Goal: Information Seeking & Learning: Learn about a topic

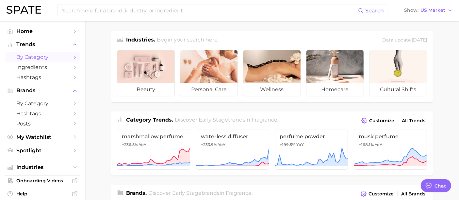
click at [38, 58] on span "by Category" at bounding box center [42, 57] width 52 height 6
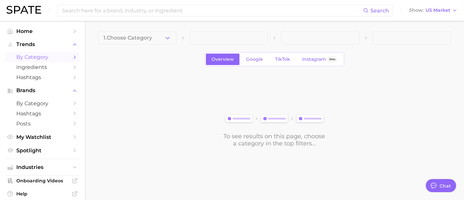
click at [156, 41] on button "1. Choose Category" at bounding box center [137, 37] width 79 height 13
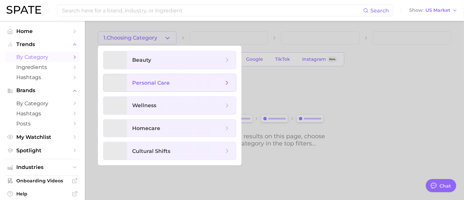
click at [158, 82] on span "personal care" at bounding box center [151, 83] width 38 height 6
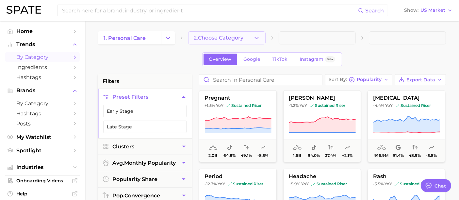
click at [249, 39] on button "2. Choose Category" at bounding box center [226, 37] width 77 height 13
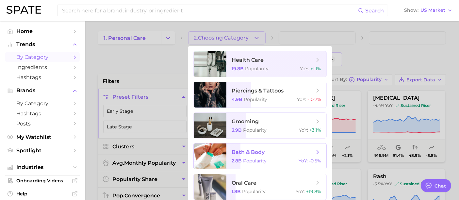
click at [276, 153] on span "bath & body" at bounding box center [273, 152] width 82 height 7
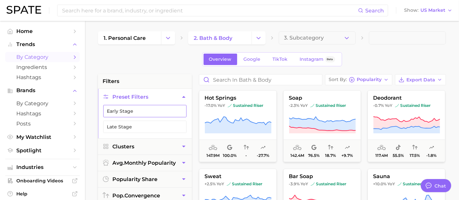
click at [151, 115] on button "Early Stage" at bounding box center [144, 111] width 83 height 12
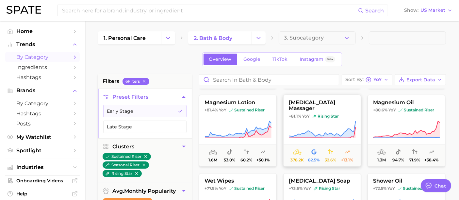
scroll to position [580, 0]
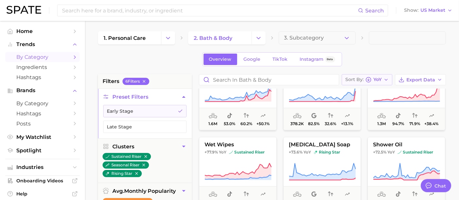
click at [377, 80] on span "YoY" at bounding box center [377, 80] width 8 height 4
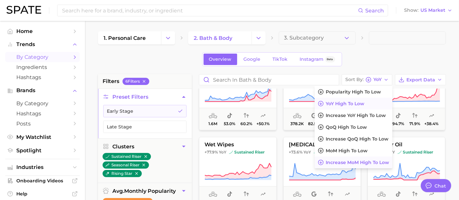
click at [364, 160] on span "Increase MoM high to low" at bounding box center [357, 163] width 63 height 6
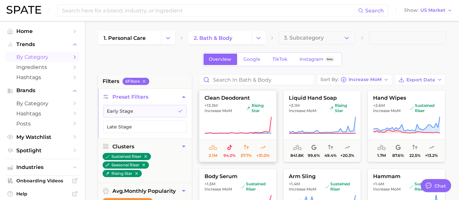
click at [246, 109] on span "rising star" at bounding box center [258, 108] width 25 height 10
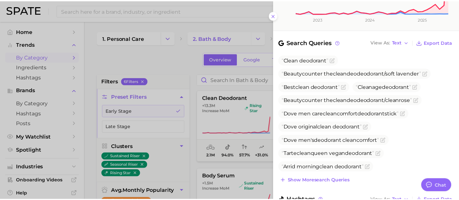
scroll to position [199, 0]
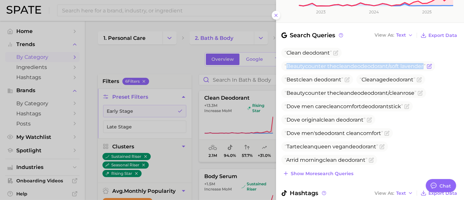
drag, startPoint x: 288, startPoint y: 56, endPoint x: 426, endPoint y: 60, distance: 138.6
click at [426, 61] on span "Beautycounter the clean deo deodorant /soft lavender" at bounding box center [359, 66] width 154 height 10
copy span "Beautycounter the clean deo deodorant /soft lavender"
drag, startPoint x: 163, startPoint y: 61, endPoint x: 160, endPoint y: 48, distance: 13.5
click at [163, 60] on div at bounding box center [232, 100] width 464 height 200
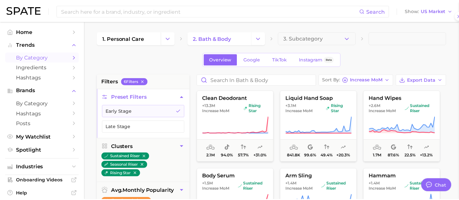
scroll to position [0, 0]
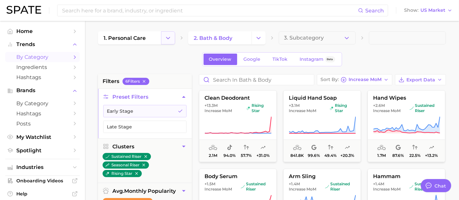
click at [166, 35] on icon "Change Category" at bounding box center [168, 38] width 7 height 7
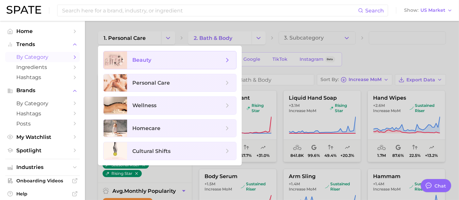
click at [168, 60] on span "beauty" at bounding box center [177, 60] width 91 height 7
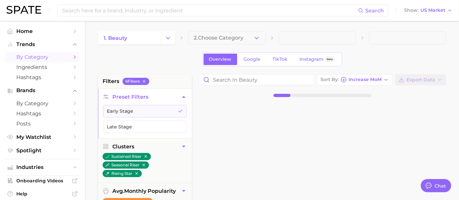
click at [211, 34] on button "2. Choose Category" at bounding box center [226, 37] width 77 height 13
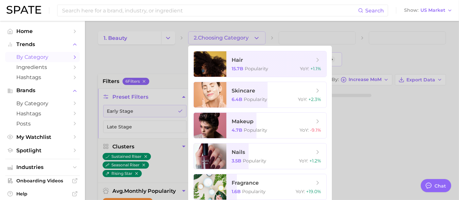
click at [163, 59] on div at bounding box center [229, 100] width 459 height 200
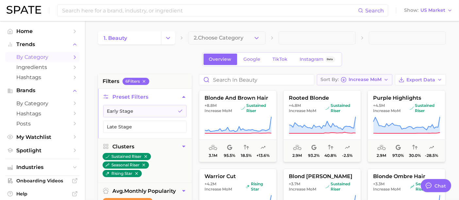
click at [370, 76] on button "Sort By Increase MoM" at bounding box center [354, 79] width 75 height 11
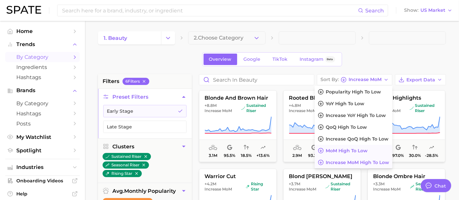
click at [370, 149] on button "MoM high to low" at bounding box center [354, 151] width 78 height 12
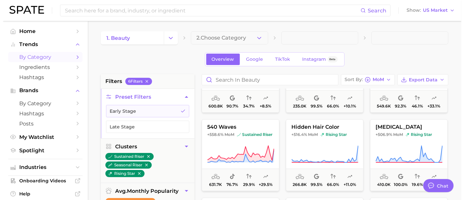
scroll to position [399, 0]
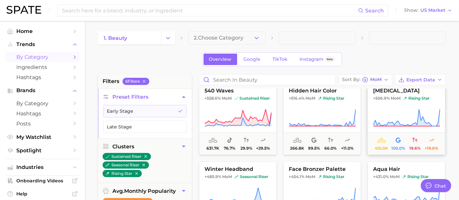
click at [401, 100] on span "+506.9% MoM rising star" at bounding box center [406, 98] width 77 height 5
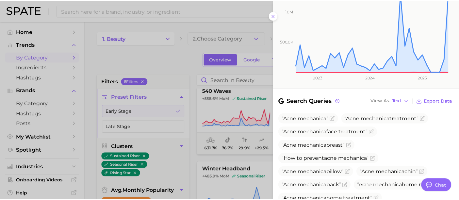
scroll to position [145, 0]
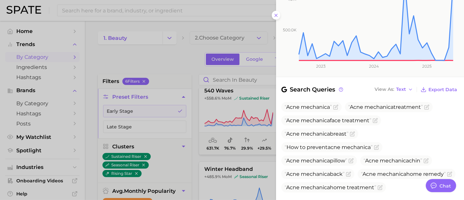
click at [242, 146] on div at bounding box center [232, 100] width 464 height 200
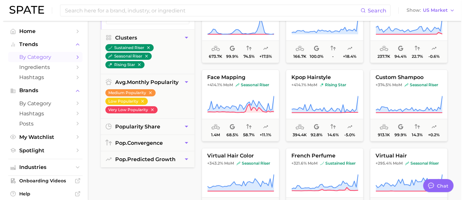
scroll to position [472, 0]
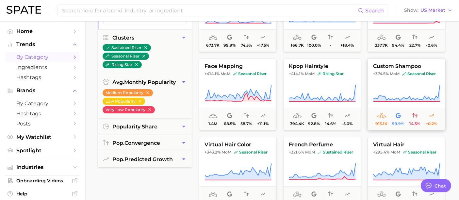
click at [414, 82] on button "custom shampoo +374.5% MoM seasonal riser 913.1k 99.9% 14.3% +0.2%" at bounding box center [406, 94] width 78 height 72
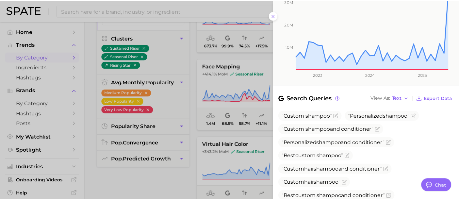
scroll to position [163, 0]
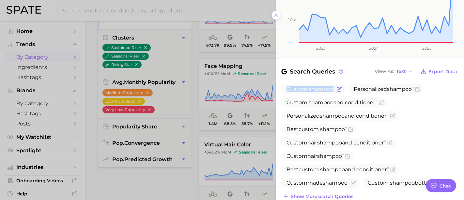
drag, startPoint x: 316, startPoint y: 75, endPoint x: 286, endPoint y: 75, distance: 30.0
click at [286, 86] on span "Custom shampoo" at bounding box center [310, 89] width 51 height 6
copy span "Custom shampoo"
click at [188, 113] on div at bounding box center [232, 100] width 464 height 200
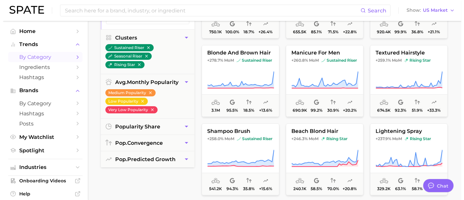
scroll to position [653, 0]
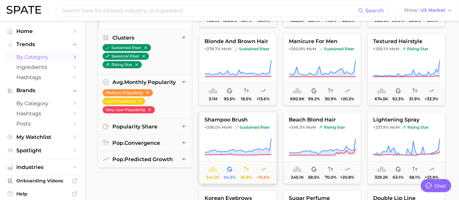
click at [246, 138] on icon at bounding box center [237, 147] width 67 height 18
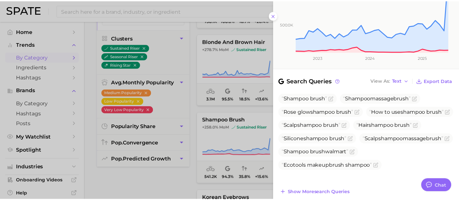
scroll to position [170, 0]
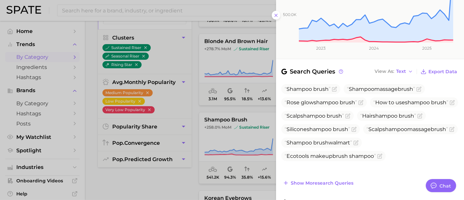
click at [152, 191] on div at bounding box center [232, 100] width 464 height 200
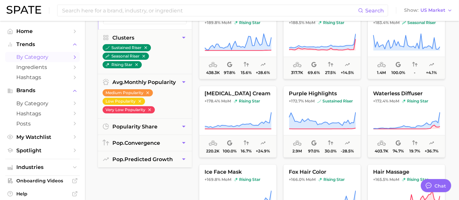
scroll to position [0, 0]
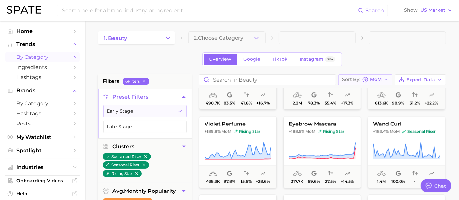
click at [363, 74] on button "Sort By MoM" at bounding box center [365, 79] width 54 height 11
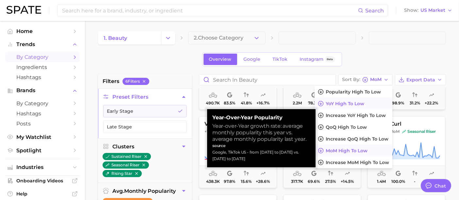
click at [356, 100] on button "YoY high to low" at bounding box center [354, 104] width 78 height 12
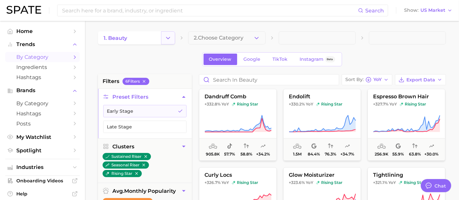
click at [166, 40] on icon "Change Category" at bounding box center [168, 38] width 7 height 7
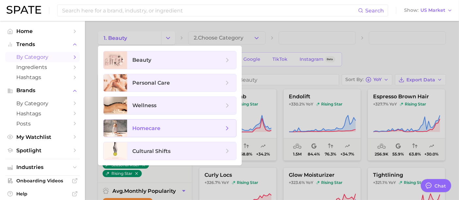
click at [156, 132] on span "homecare" at bounding box center [181, 129] width 109 height 18
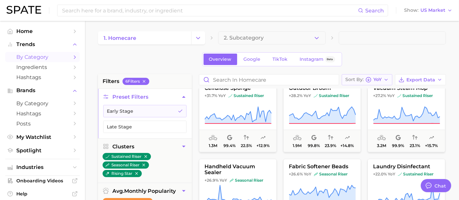
click at [379, 78] on span "YoY" at bounding box center [377, 80] width 8 height 4
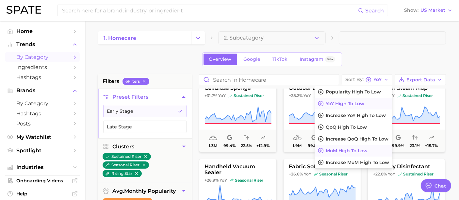
click at [372, 149] on button "MoM high to low" at bounding box center [354, 151] width 78 height 12
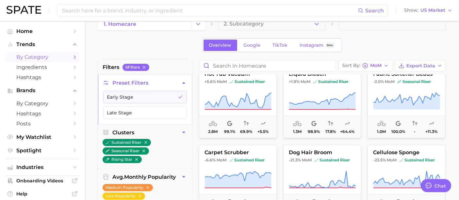
scroll to position [36, 0]
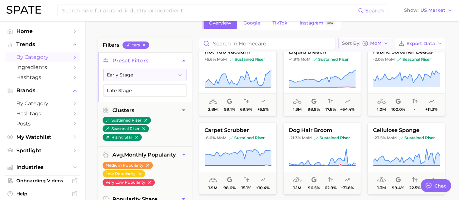
click at [375, 43] on span "MoM" at bounding box center [375, 43] width 11 height 4
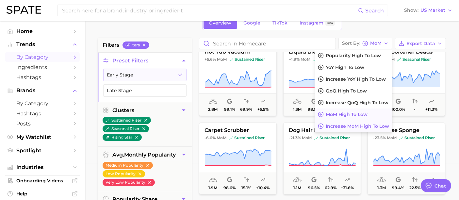
click at [356, 130] on button "Increase MoM high to low" at bounding box center [354, 126] width 78 height 12
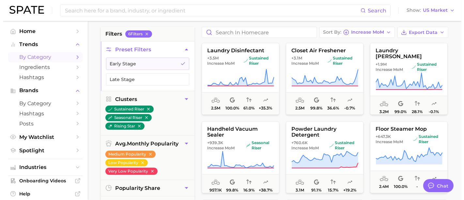
scroll to position [36, 0]
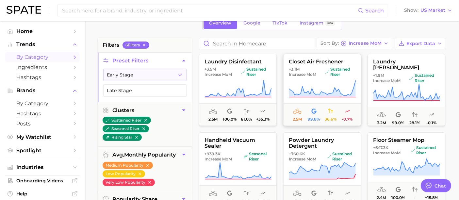
click at [332, 85] on icon at bounding box center [322, 89] width 67 height 18
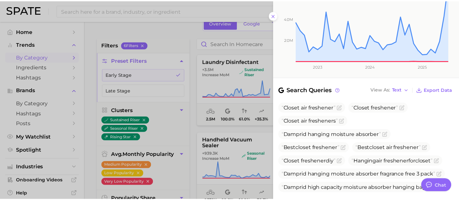
scroll to position [156, 0]
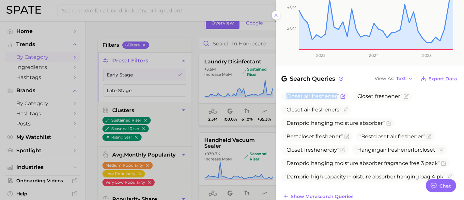
drag, startPoint x: 336, startPoint y: 86, endPoint x: 288, endPoint y: 88, distance: 48.4
click at [288, 91] on span "Closet air freshener" at bounding box center [316, 96] width 68 height 10
copy span "Closet air freshener"
click at [101, 110] on div at bounding box center [232, 100] width 464 height 200
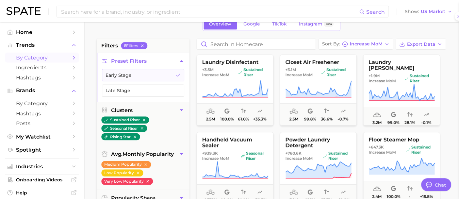
scroll to position [0, 0]
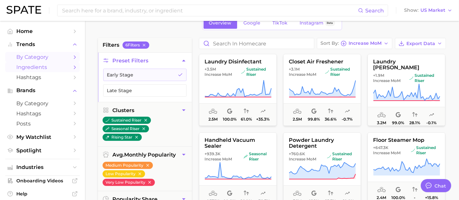
click at [21, 65] on span "Ingredients" at bounding box center [42, 67] width 52 height 6
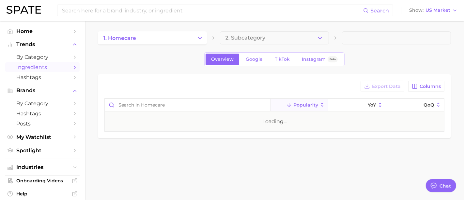
type textarea "x"
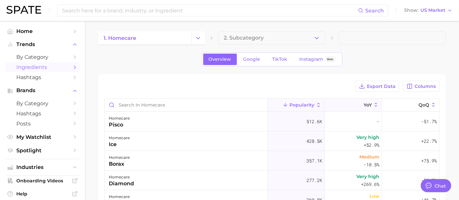
click at [363, 102] on span "YoY" at bounding box center [367, 104] width 8 height 5
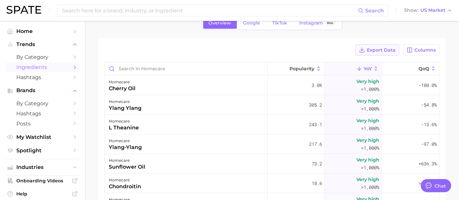
click at [385, 49] on span "Export Data" at bounding box center [381, 50] width 29 height 6
click at [216, 84] on div "homecare cherry oil" at bounding box center [186, 85] width 163 height 20
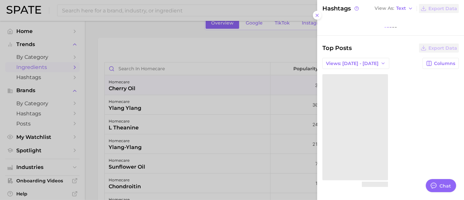
scroll to position [153, 0]
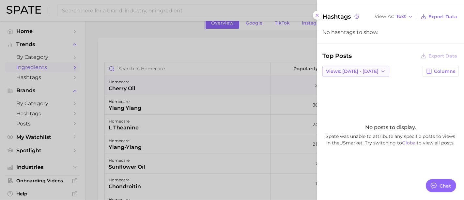
click at [366, 71] on span "Views: [DATE] - [DATE]" at bounding box center [352, 72] width 53 height 6
click at [357, 91] on button "Total Views" at bounding box center [354, 95] width 72 height 12
click at [163, 106] on div at bounding box center [232, 100] width 464 height 200
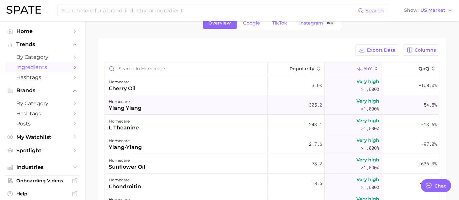
click at [133, 103] on div "homecare" at bounding box center [125, 102] width 33 height 8
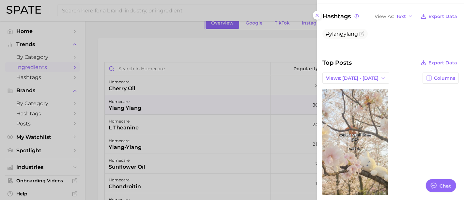
scroll to position [243, 0]
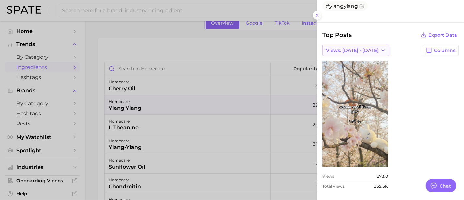
click at [368, 46] on button "Views: [DATE] - [DATE]" at bounding box center [356, 50] width 67 height 11
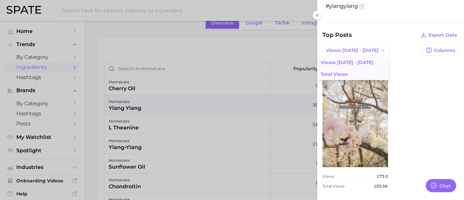
click at [357, 74] on button "Total Views" at bounding box center [354, 74] width 72 height 12
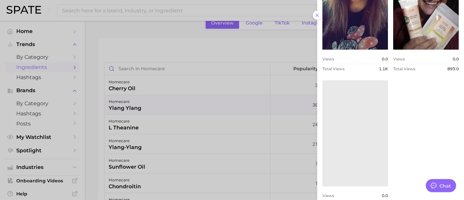
scroll to position [525, 0]
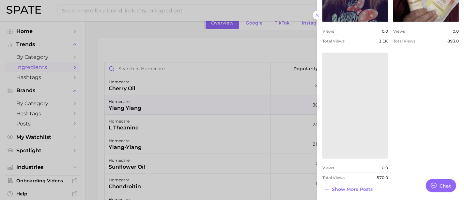
click at [184, 134] on div at bounding box center [232, 100] width 464 height 200
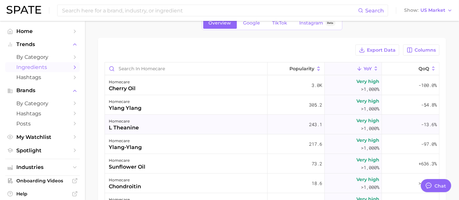
click at [154, 123] on div "homecare l theanine" at bounding box center [186, 125] width 163 height 20
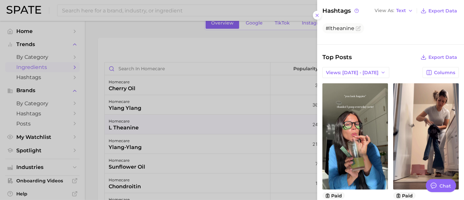
scroll to position [181, 0]
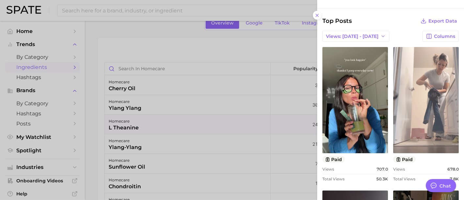
click at [422, 104] on link "view post on TikTok" at bounding box center [427, 100] width 66 height 106
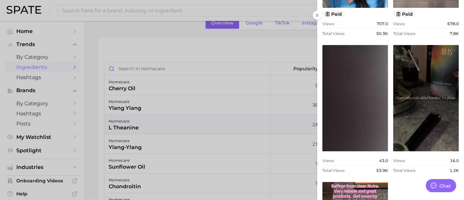
scroll to position [435, 0]
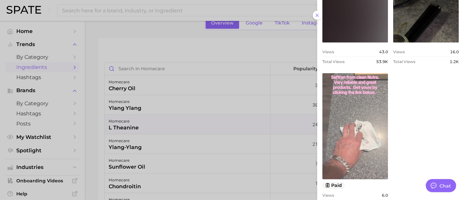
click at [342, 113] on link "view post on TikTok" at bounding box center [356, 126] width 66 height 106
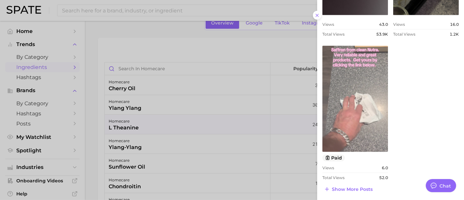
scroll to position [463, 0]
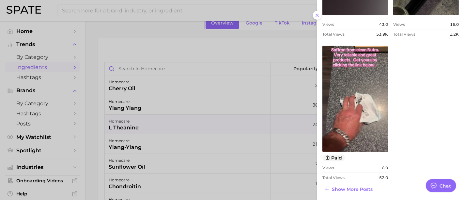
click at [249, 136] on div at bounding box center [232, 100] width 464 height 200
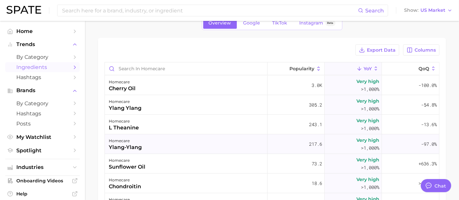
click at [146, 145] on div "homecare ylang-ylang" at bounding box center [186, 144] width 163 height 20
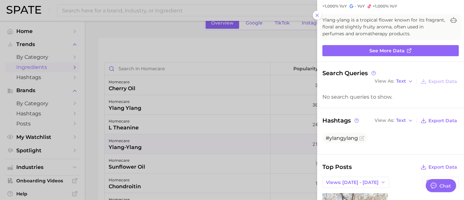
scroll to position [145, 0]
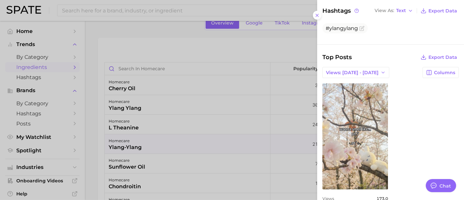
click at [265, 121] on div at bounding box center [232, 100] width 464 height 200
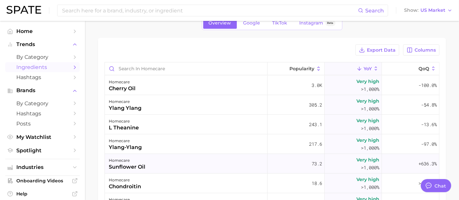
click at [188, 162] on div "homecare sunflower oil" at bounding box center [186, 164] width 163 height 20
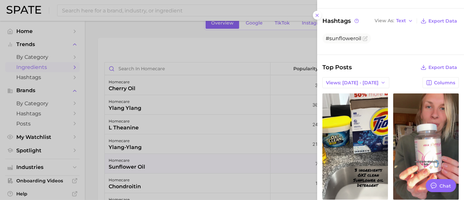
scroll to position [181, 0]
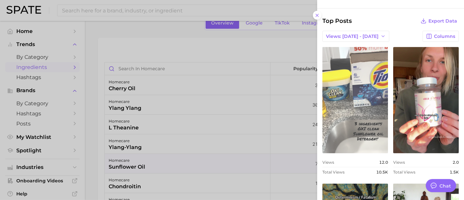
click at [364, 87] on link "view post on TikTok" at bounding box center [356, 100] width 66 height 106
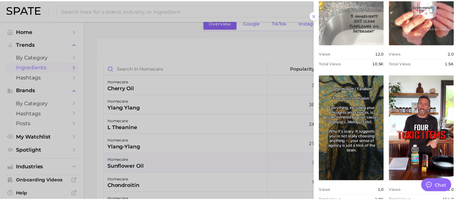
scroll to position [304, 0]
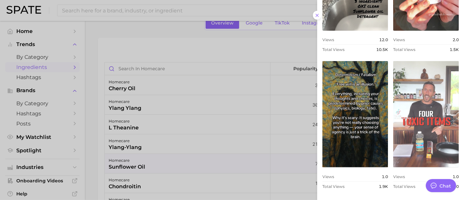
click at [422, 95] on link "view post on TikTok" at bounding box center [427, 114] width 66 height 106
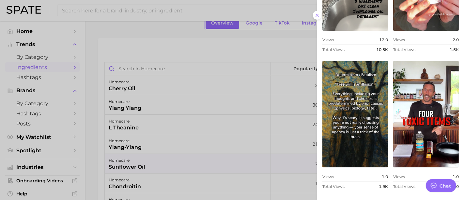
click at [221, 40] on div at bounding box center [232, 100] width 464 height 200
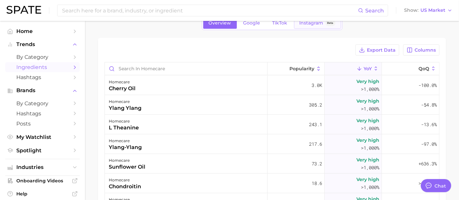
scroll to position [0, 0]
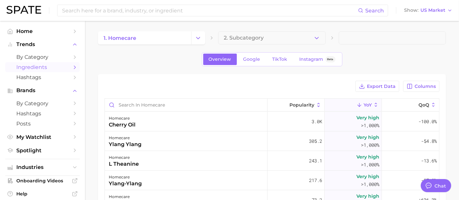
click at [172, 46] on div "1. homecare 2. Subcategory Overview Google TikTok Instagram Beta Export Data Co…" at bounding box center [272, 167] width 348 height 273
click at [192, 36] on button "Change Category" at bounding box center [198, 37] width 14 height 13
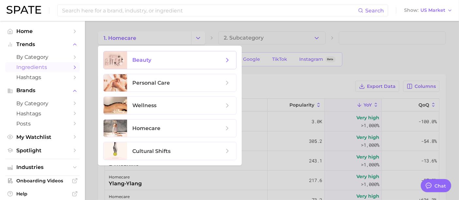
click at [177, 60] on span "beauty" at bounding box center [177, 60] width 91 height 7
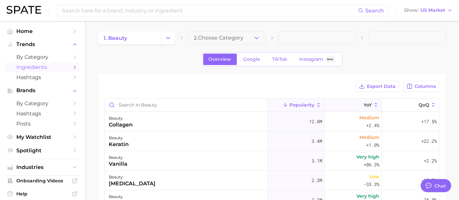
click at [360, 108] on button "YoY" at bounding box center [353, 105] width 57 height 13
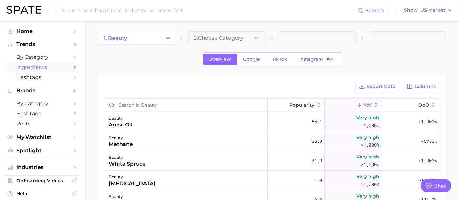
click at [216, 85] on div "Export Data Columns" at bounding box center [272, 86] width 335 height 11
click at [417, 82] on button "Columns" at bounding box center [421, 86] width 36 height 11
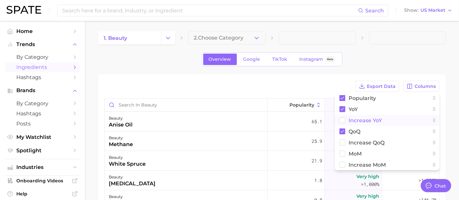
click at [341, 118] on rect at bounding box center [343, 121] width 6 height 6
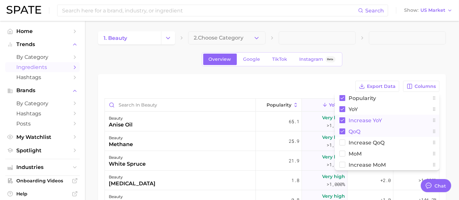
click at [340, 133] on rect at bounding box center [342, 131] width 6 height 6
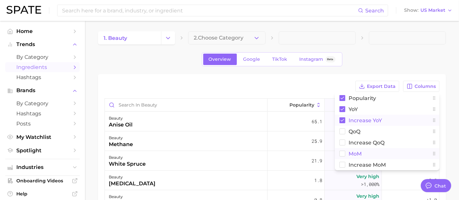
click at [342, 153] on rect at bounding box center [343, 154] width 6 height 6
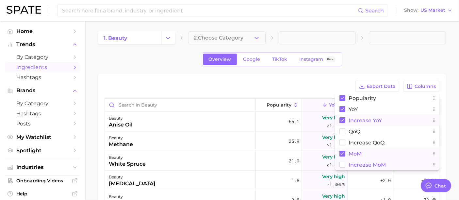
click at [344, 164] on rect at bounding box center [343, 165] width 6 height 6
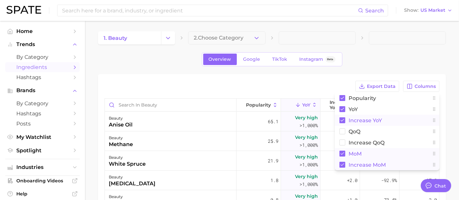
click at [321, 82] on div "Export Data Columns Popularity YoY Increase YoY QoQ Increase QoQ MoM Increase M…" at bounding box center [272, 86] width 335 height 11
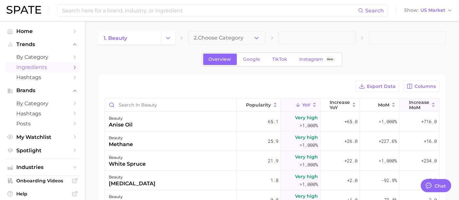
click at [413, 107] on span "Increase MoM" at bounding box center [419, 105] width 20 height 10
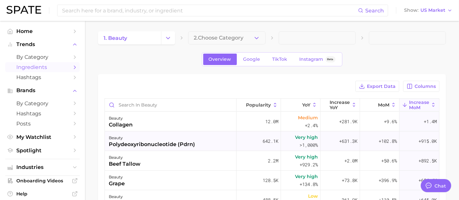
click at [209, 137] on div "beauty polydeoxyribonucleotide (pdrn)" at bounding box center [171, 141] width 132 height 20
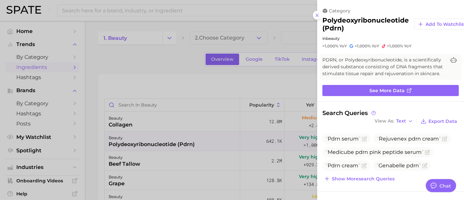
click at [166, 92] on div at bounding box center [232, 100] width 464 height 200
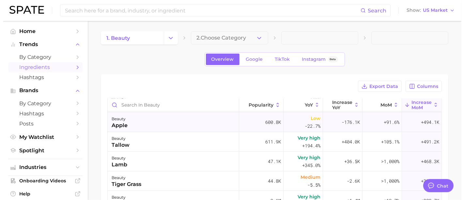
scroll to position [109, 0]
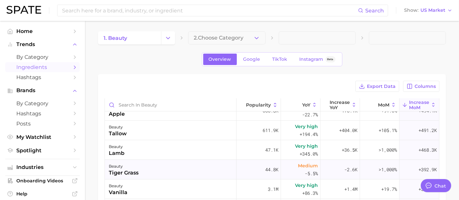
click at [187, 171] on div "beauty tiger grass" at bounding box center [171, 170] width 132 height 20
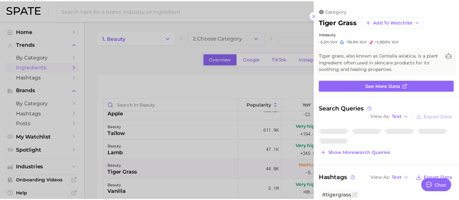
scroll to position [0, 0]
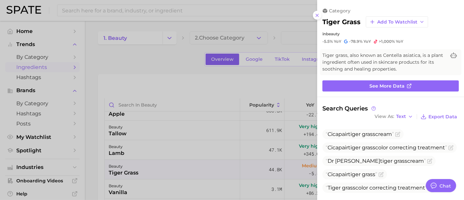
click at [203, 121] on div at bounding box center [232, 100] width 464 height 200
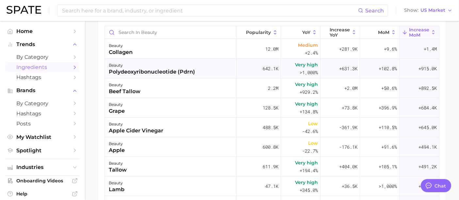
click at [194, 67] on div "beauty polydeoxyribonucleotide (pdrn)" at bounding box center [171, 69] width 132 height 20
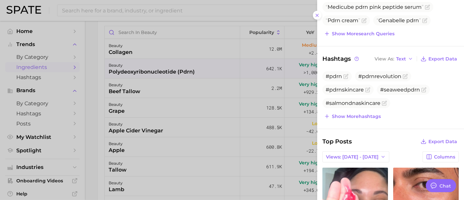
scroll to position [254, 0]
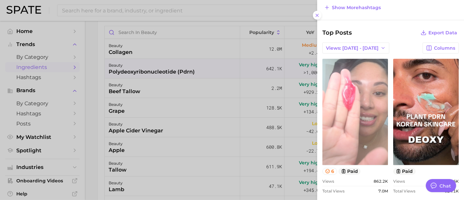
click at [359, 110] on link "view post on TikTok" at bounding box center [356, 112] width 66 height 106
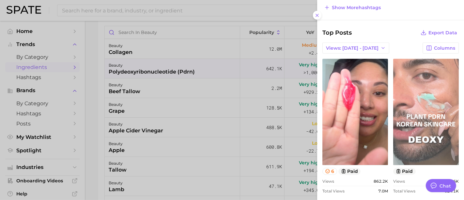
click at [428, 108] on link "view post on TikTok" at bounding box center [427, 112] width 66 height 106
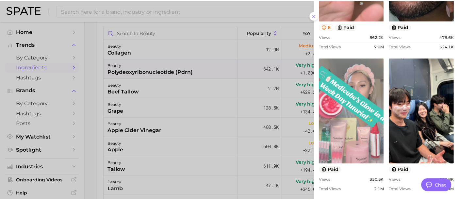
scroll to position [399, 0]
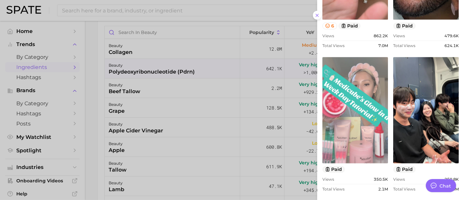
click at [358, 114] on link "view post on TikTok" at bounding box center [356, 110] width 66 height 106
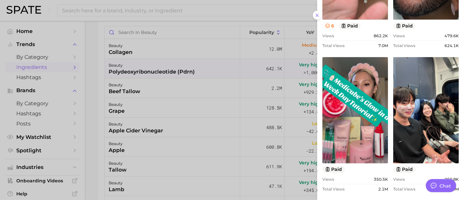
click at [171, 127] on div at bounding box center [232, 100] width 464 height 200
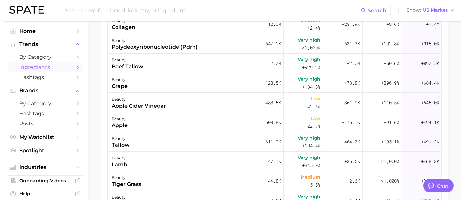
scroll to position [109, 0]
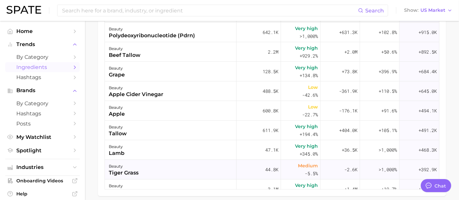
click at [163, 170] on div "beauty tiger grass" at bounding box center [171, 170] width 132 height 20
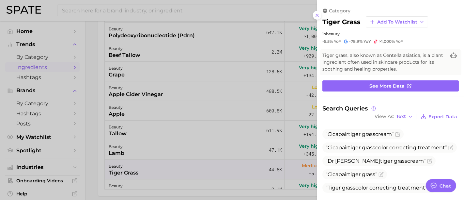
scroll to position [0, 0]
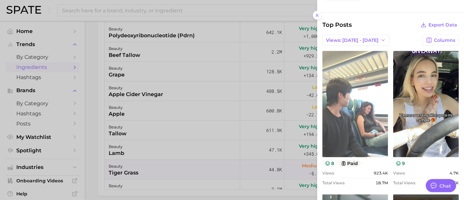
click at [358, 108] on link "view post on TikTok" at bounding box center [356, 104] width 66 height 106
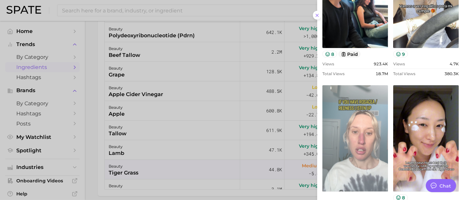
click at [348, 125] on link "view post on TikTok" at bounding box center [356, 138] width 66 height 106
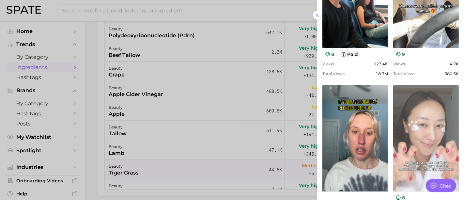
click at [422, 132] on link "view post on TikTok" at bounding box center [427, 138] width 66 height 106
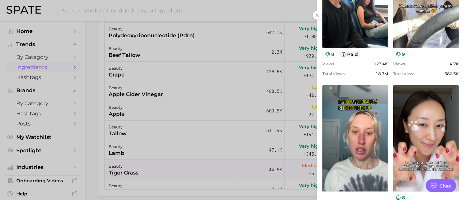
click at [186, 167] on div at bounding box center [232, 100] width 464 height 200
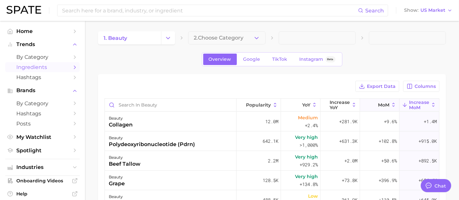
click at [360, 103] on button "MoM" at bounding box center [380, 105] width 40 height 13
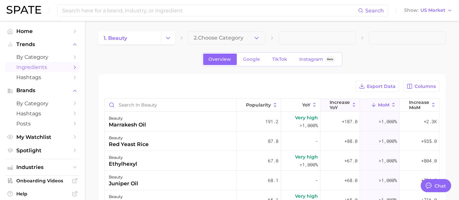
click at [332, 105] on span "Increase YoY" at bounding box center [340, 105] width 20 height 10
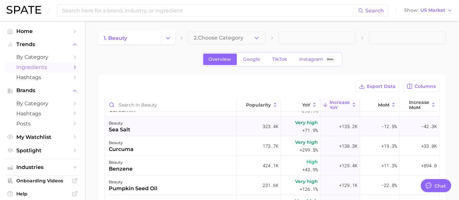
scroll to position [472, 0]
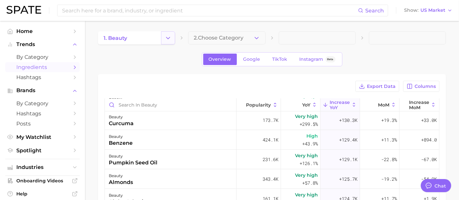
click at [166, 36] on icon "Change Category" at bounding box center [168, 38] width 7 height 7
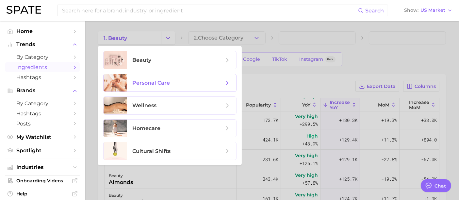
click at [157, 84] on span "personal care" at bounding box center [151, 83] width 38 height 6
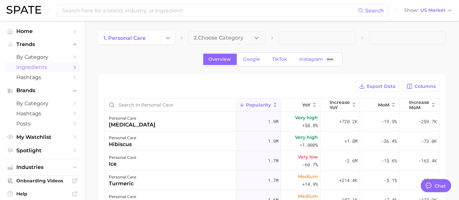
click at [254, 41] on button "2. Choose Category" at bounding box center [226, 37] width 77 height 13
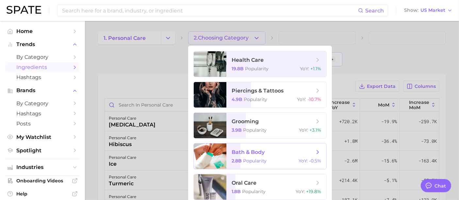
click at [257, 154] on span "bath & body" at bounding box center [248, 152] width 33 height 6
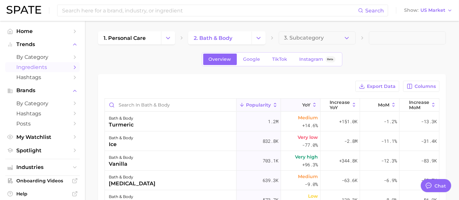
click at [302, 105] on span "YoY" at bounding box center [306, 104] width 8 height 5
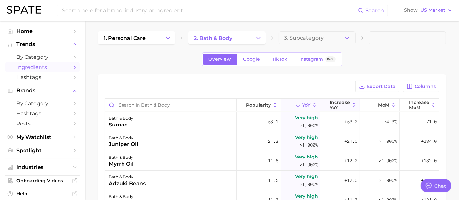
click at [331, 104] on span "Increase YoY" at bounding box center [340, 105] width 20 height 10
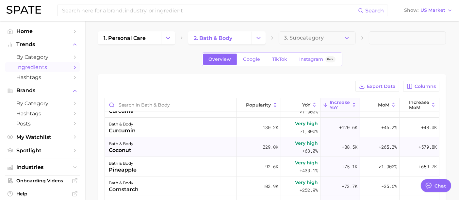
scroll to position [109, 0]
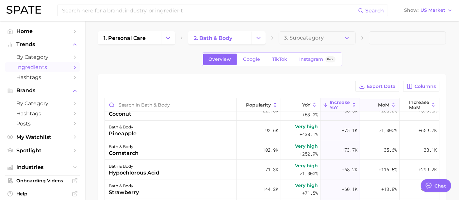
click at [380, 107] on button "MoM" at bounding box center [380, 105] width 40 height 13
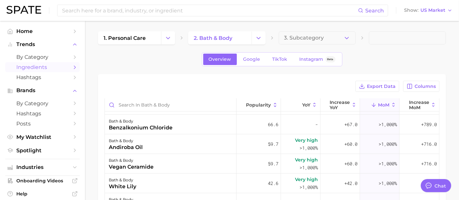
scroll to position [0, 0]
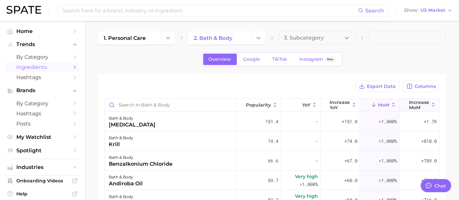
click at [417, 102] on span "Increase MoM" at bounding box center [419, 105] width 20 height 10
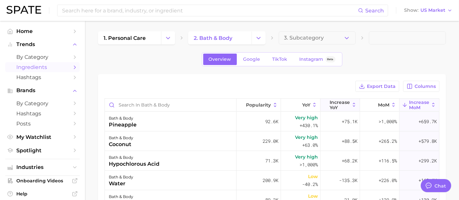
click at [325, 103] on button "Increase YoY" at bounding box center [340, 105] width 40 height 13
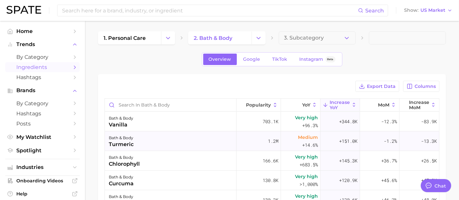
click at [205, 138] on div "bath & body turmeric" at bounding box center [171, 141] width 132 height 20
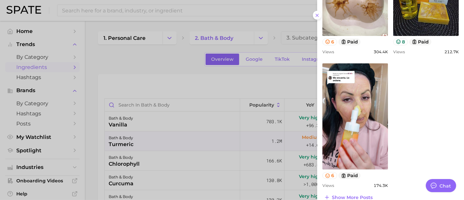
scroll to position [540, 0]
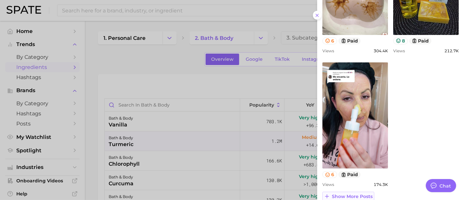
click at [359, 194] on span "Show more posts" at bounding box center [352, 197] width 41 height 6
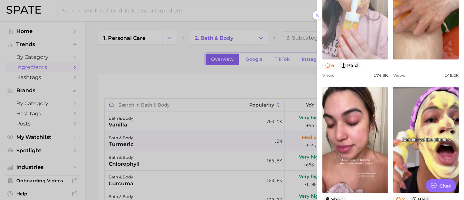
scroll to position [686, 0]
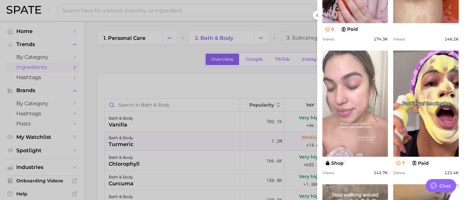
click at [345, 133] on link "view post on TikTok" at bounding box center [356, 104] width 66 height 106
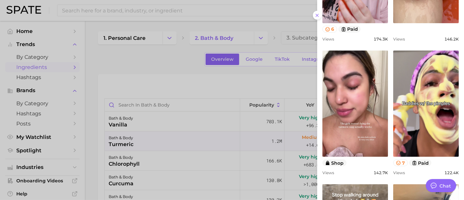
click at [167, 147] on div at bounding box center [232, 100] width 464 height 200
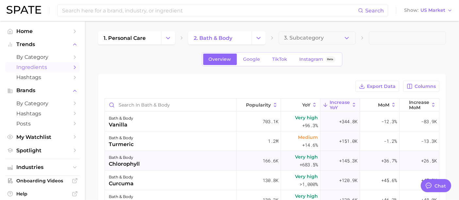
click at [165, 159] on div "bath & body chlorophyll" at bounding box center [171, 161] width 132 height 20
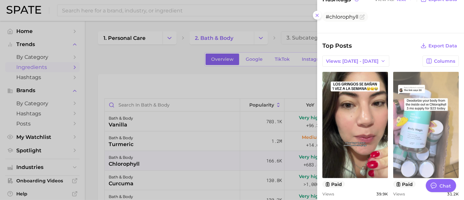
scroll to position [229, 0]
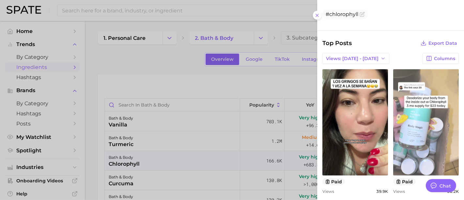
click at [412, 119] on link "view post on TikTok" at bounding box center [427, 122] width 66 height 106
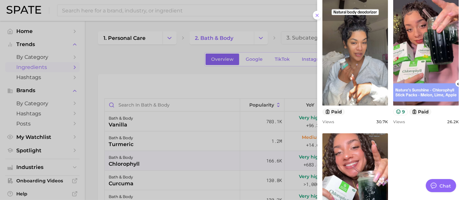
scroll to position [511, 0]
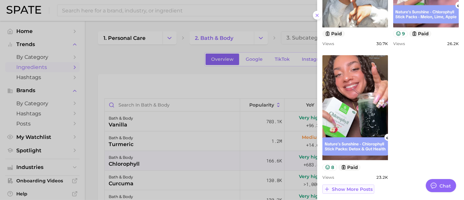
click at [347, 190] on span "Show more posts" at bounding box center [352, 189] width 41 height 6
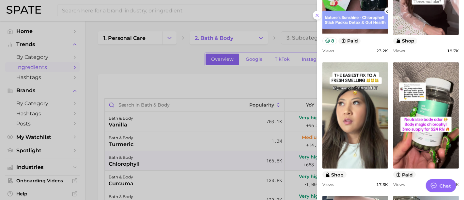
scroll to position [560, 0]
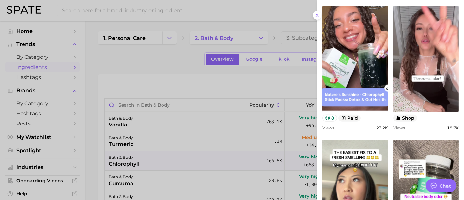
click at [185, 146] on div at bounding box center [232, 100] width 464 height 200
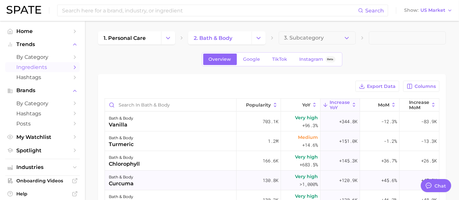
click at [176, 176] on div "bath & body curcuma" at bounding box center [171, 180] width 132 height 20
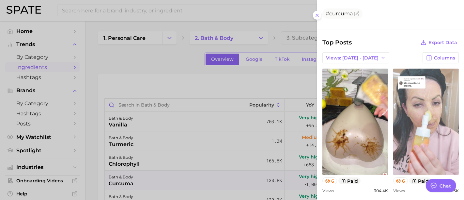
scroll to position [0, 0]
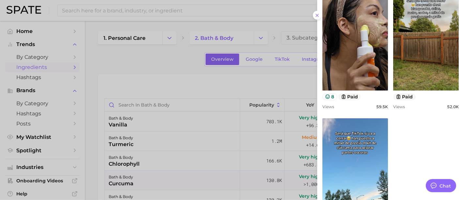
click at [153, 150] on div at bounding box center [232, 100] width 464 height 200
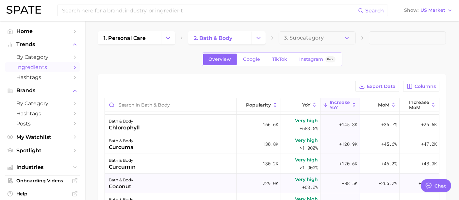
click at [148, 187] on div "bath & body coconut" at bounding box center [171, 183] width 132 height 20
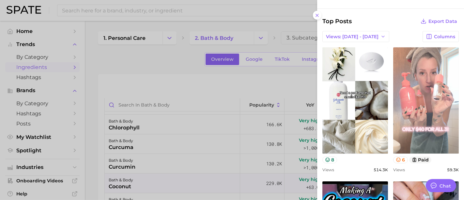
click at [433, 105] on link "view post on TikTok" at bounding box center [427, 100] width 66 height 106
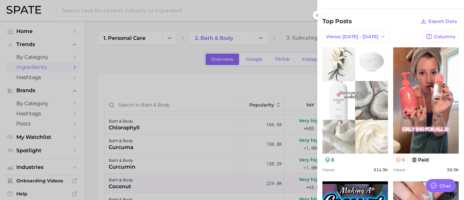
click at [356, 111] on link "view post on TikTok" at bounding box center [356, 100] width 66 height 106
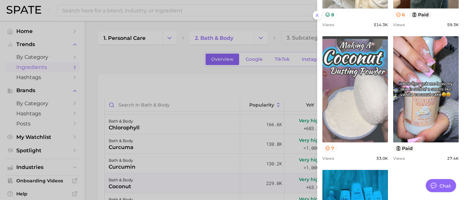
click at [358, 91] on link "view post on TikTok" at bounding box center [356, 89] width 66 height 106
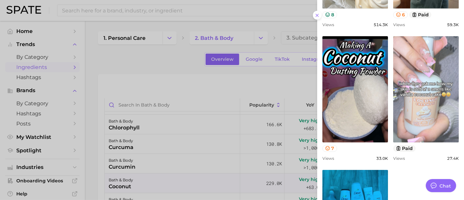
click at [421, 102] on link "view post on TikTok" at bounding box center [427, 89] width 66 height 106
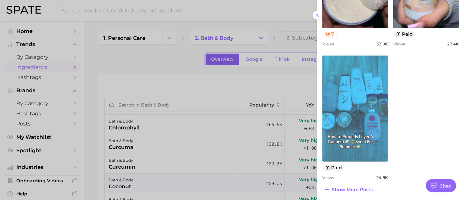
click at [378, 110] on link "view post on TikTok" at bounding box center [356, 109] width 66 height 106
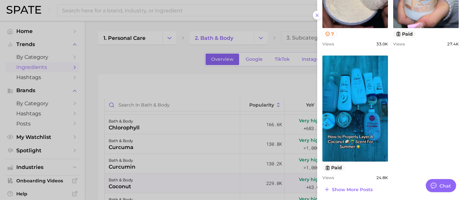
click at [242, 113] on div at bounding box center [232, 100] width 464 height 200
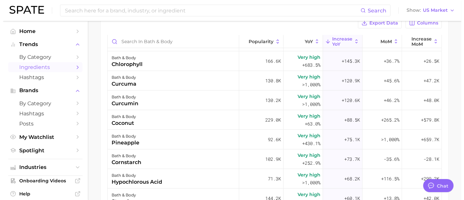
scroll to position [73, 0]
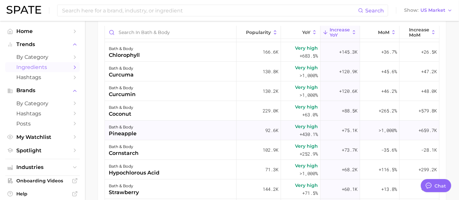
click at [205, 130] on div "bath & body pineapple" at bounding box center [171, 131] width 132 height 20
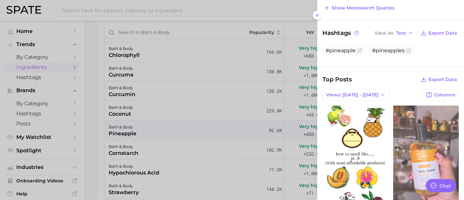
scroll to position [0, 0]
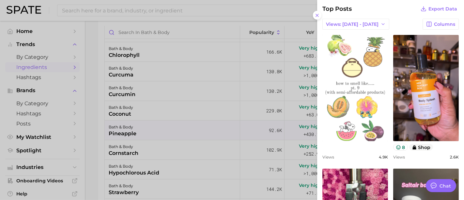
click at [345, 78] on link "view post on TikTok" at bounding box center [356, 88] width 66 height 106
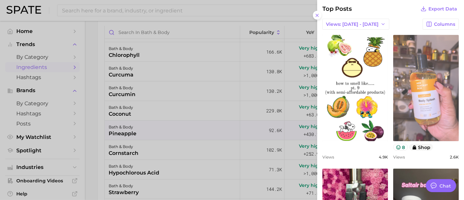
click at [411, 88] on link "view post on TikTok" at bounding box center [427, 88] width 66 height 106
type textarea "x"
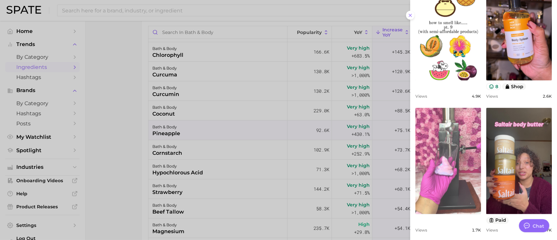
click at [462, 141] on link "view post on TikTok" at bounding box center [449, 161] width 66 height 106
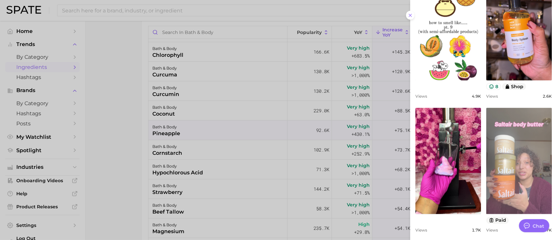
click at [464, 148] on link "view post on TikTok" at bounding box center [520, 161] width 66 height 106
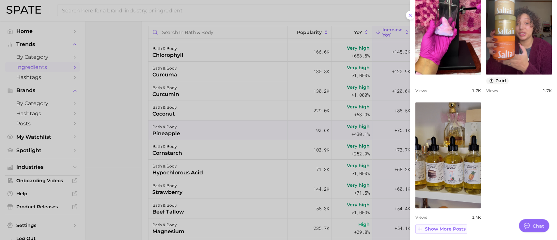
click at [437, 200] on span "Show more posts" at bounding box center [445, 229] width 41 height 6
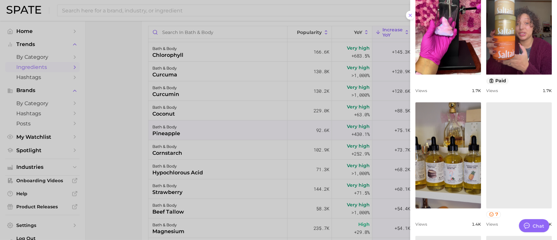
click at [216, 139] on div at bounding box center [278, 120] width 557 height 240
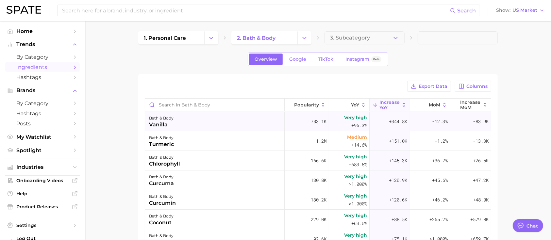
click at [205, 118] on div "bath & body vanilla" at bounding box center [214, 122] width 139 height 20
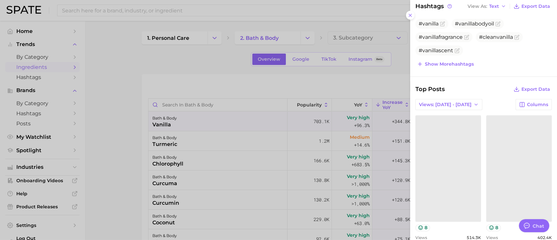
scroll to position [222, 0]
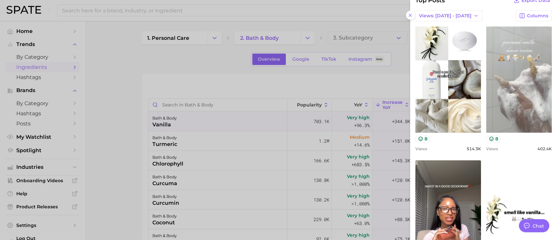
click at [464, 81] on link "view post on TikTok" at bounding box center [520, 79] width 66 height 106
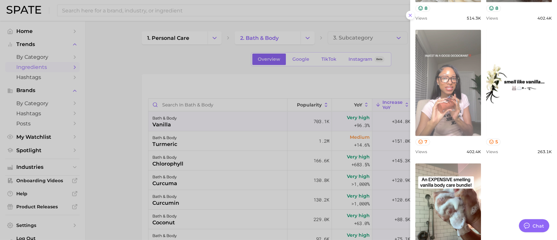
click at [436, 119] on link "view post on TikTok" at bounding box center [449, 83] width 66 height 106
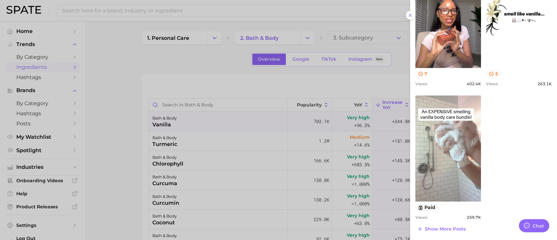
click at [439, 155] on link "view post on TikTok" at bounding box center [449, 148] width 66 height 106
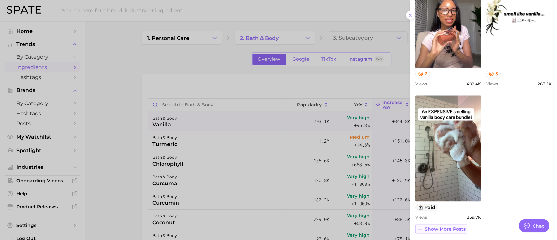
click at [441, 200] on button "Show more posts" at bounding box center [442, 228] width 52 height 9
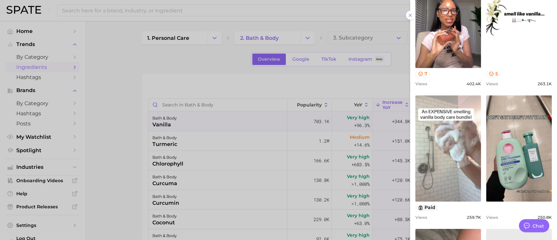
scroll to position [0, 0]
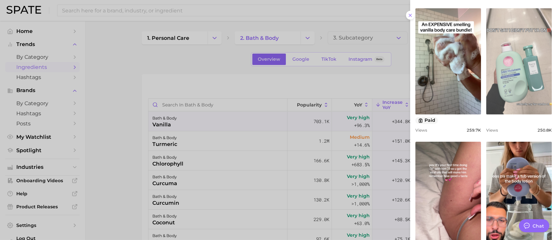
click at [464, 52] on link "view post on TikTok" at bounding box center [520, 61] width 66 height 106
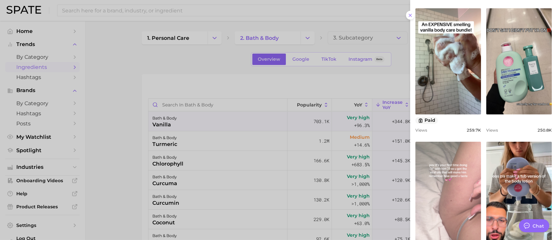
click at [462, 174] on link "view post on TikTok" at bounding box center [449, 195] width 66 height 106
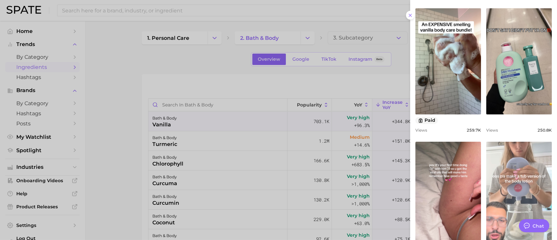
click at [464, 175] on link "view post on TikTok" at bounding box center [520, 195] width 66 height 106
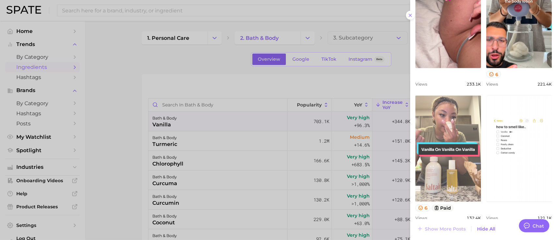
click at [455, 166] on link "view post on TikTok" at bounding box center [449, 148] width 66 height 106
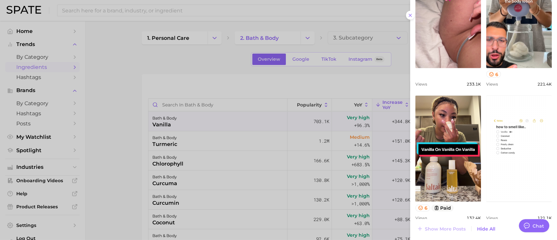
click at [136, 93] on div at bounding box center [278, 120] width 557 height 240
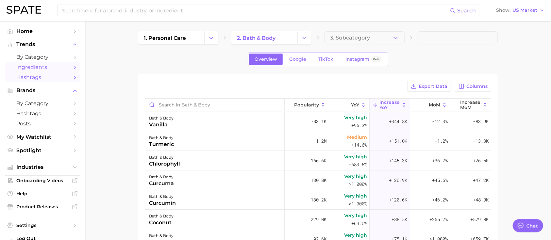
click at [30, 75] on span "Hashtags" at bounding box center [42, 77] width 52 height 6
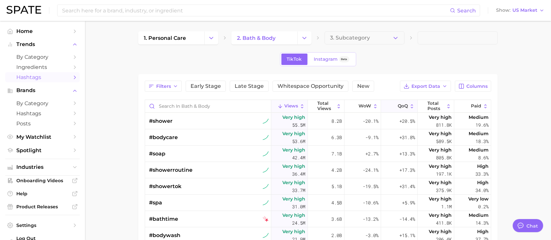
click at [397, 107] on span "QoQ" at bounding box center [402, 106] width 10 height 5
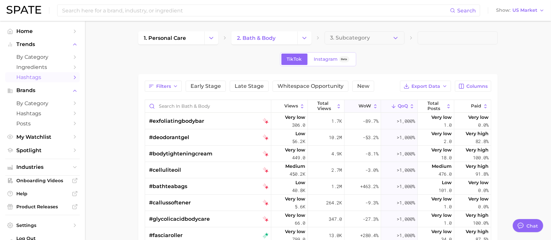
click at [358, 106] on span "WoW" at bounding box center [364, 106] width 13 height 5
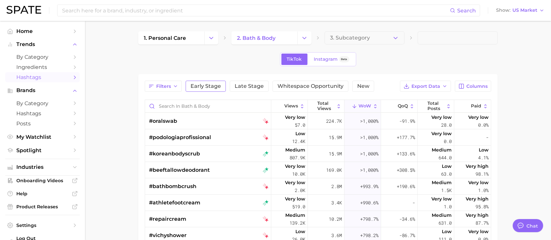
click at [203, 86] on span "Early Stage" at bounding box center [205, 86] width 30 height 5
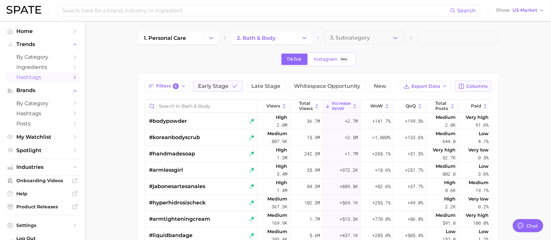
click at [462, 81] on button "Columns" at bounding box center [473, 86] width 36 height 11
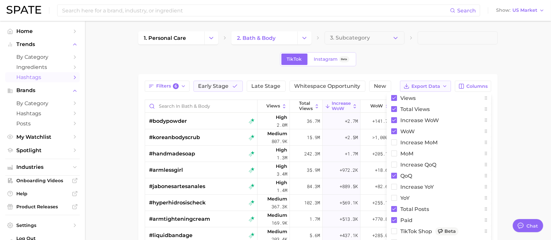
click at [430, 85] on span "Export Data" at bounding box center [425, 87] width 29 height 6
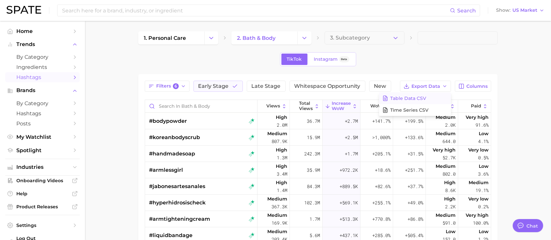
click at [422, 101] on button "Table Data CSV" at bounding box center [415, 98] width 72 height 12
click at [219, 126] on div "#bodypowder" at bounding box center [201, 121] width 105 height 16
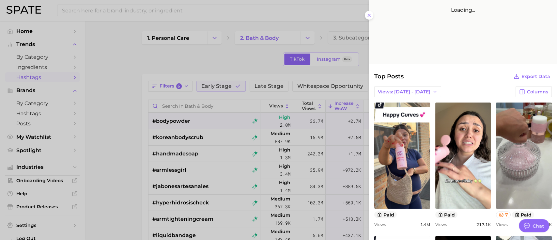
scroll to position [131, 0]
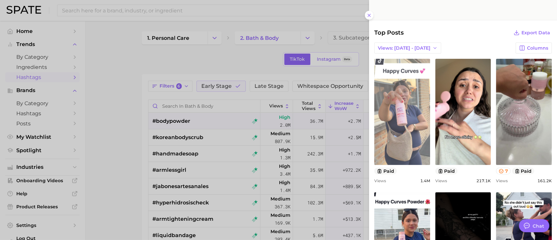
click at [408, 107] on link "view post on TikTok" at bounding box center [403, 112] width 56 height 106
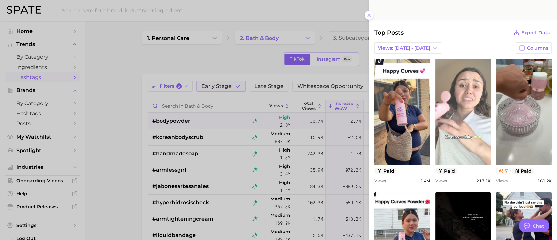
click at [463, 106] on link "view post on TikTok" at bounding box center [464, 112] width 56 height 106
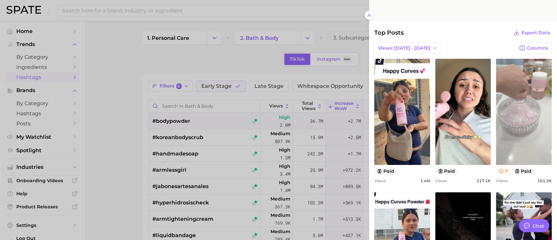
click at [464, 106] on link "view post on TikTok" at bounding box center [524, 112] width 56 height 106
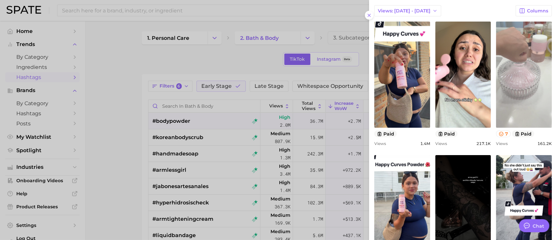
scroll to position [218, 0]
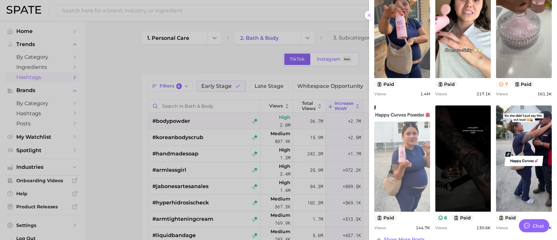
click at [413, 154] on link "view post on TikTok" at bounding box center [403, 158] width 56 height 106
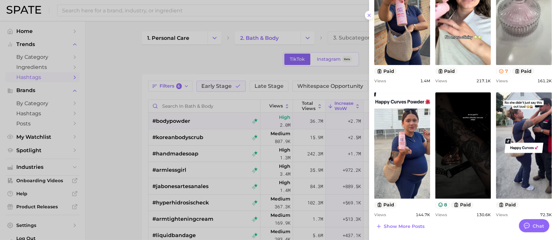
scroll to position [204, 0]
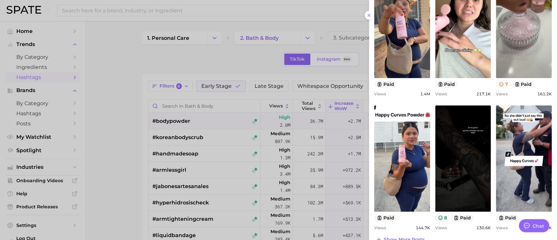
click at [191, 71] on div at bounding box center [278, 120] width 557 height 240
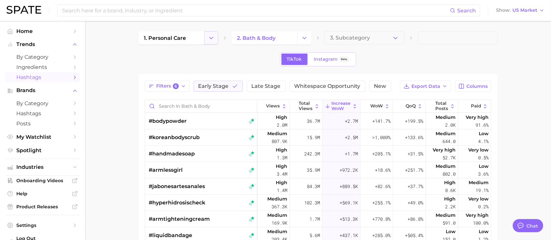
click at [209, 38] on icon "Change Category" at bounding box center [211, 38] width 7 height 7
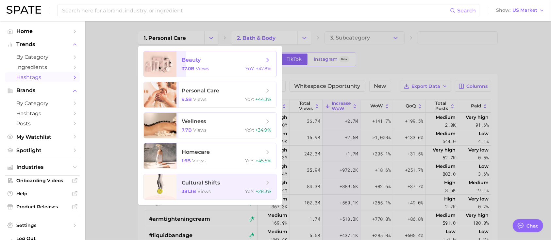
click at [198, 65] on span "beauty 37.0b views YoY : +47.8%" at bounding box center [226, 63] width 100 height 25
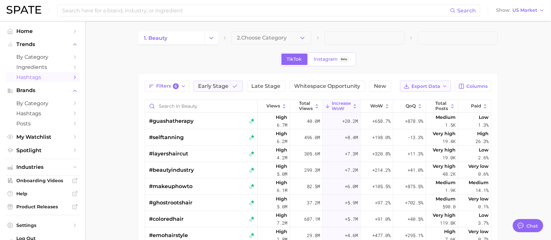
click at [445, 85] on icon "button" at bounding box center [444, 86] width 5 height 5
click at [438, 98] on button "Table Data CSV" at bounding box center [415, 98] width 72 height 12
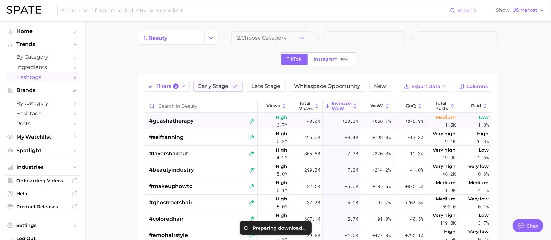
click at [222, 127] on div "#guashatherapy" at bounding box center [201, 121] width 105 height 16
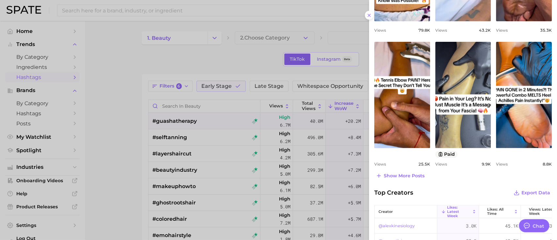
scroll to position [348, 0]
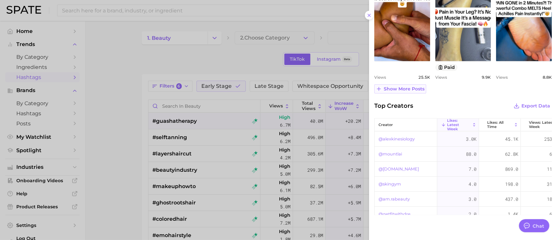
click at [415, 92] on button "Show more posts" at bounding box center [401, 88] width 52 height 9
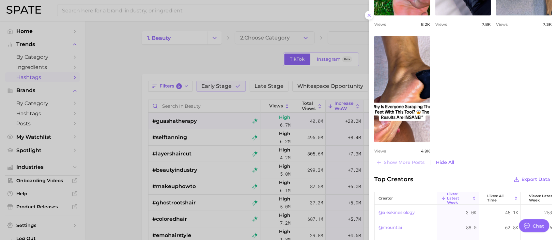
scroll to position [566, 0]
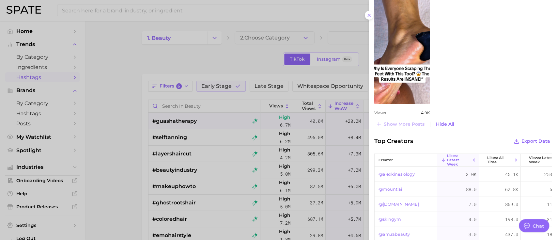
click at [273, 149] on div at bounding box center [278, 120] width 557 height 240
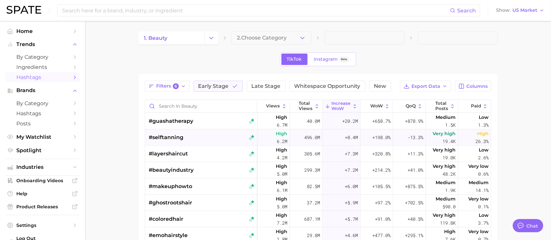
click at [196, 138] on div "#selftanning" at bounding box center [201, 137] width 105 height 16
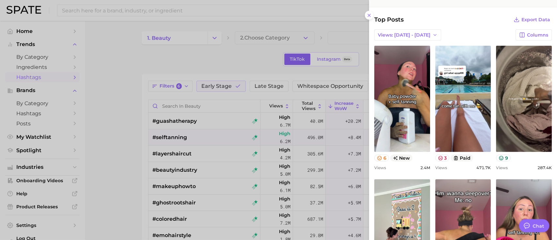
scroll to position [0, 0]
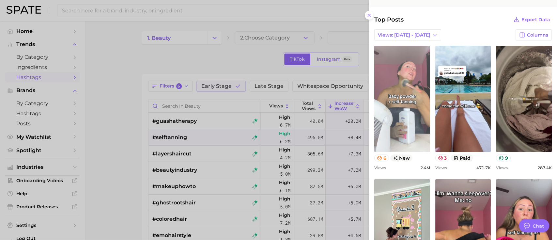
click at [414, 107] on link "view post on TikTok" at bounding box center [403, 99] width 56 height 106
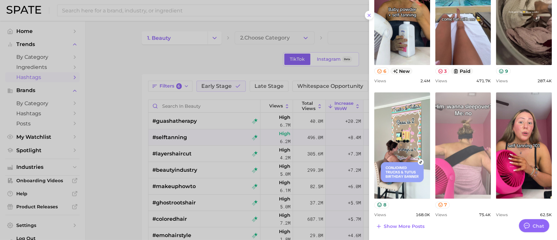
scroll to position [261, 0]
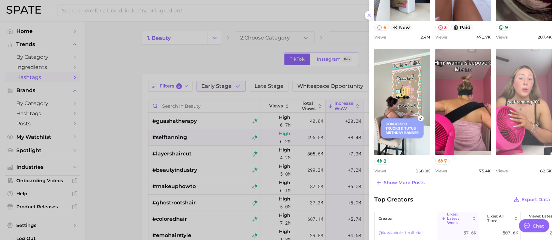
click at [464, 105] on link "view post on TikTok" at bounding box center [524, 102] width 56 height 106
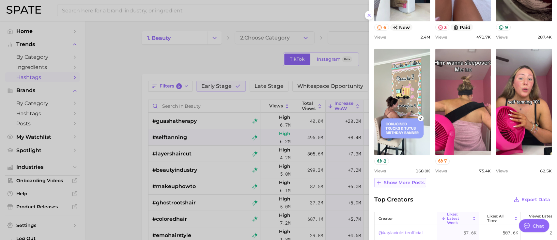
click at [414, 180] on span "Show more posts" at bounding box center [404, 183] width 41 height 6
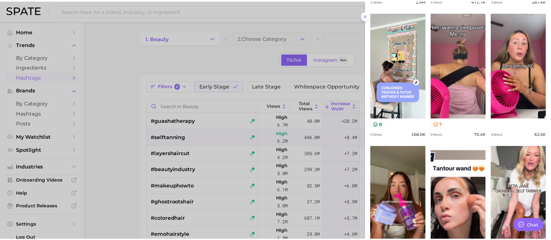
scroll to position [348, 0]
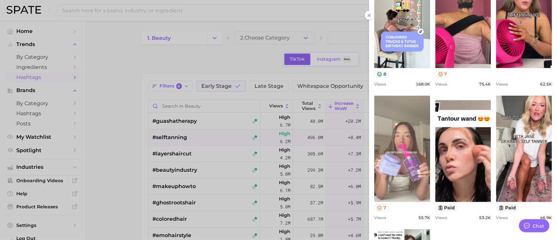
click at [414, 174] on link "view post on TikTok" at bounding box center [403, 149] width 56 height 106
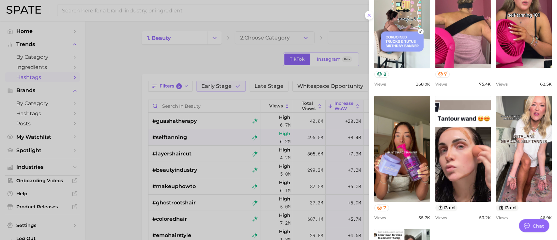
click at [128, 178] on div at bounding box center [278, 120] width 557 height 240
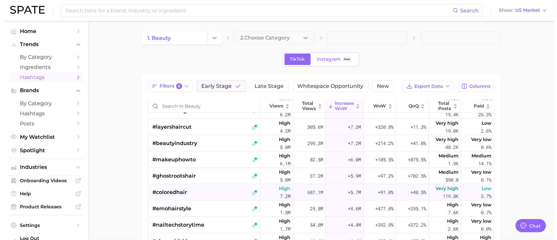
scroll to position [0, 0]
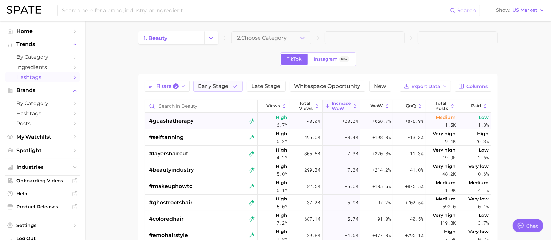
click at [208, 121] on div "#guashatherapy" at bounding box center [201, 121] width 105 height 16
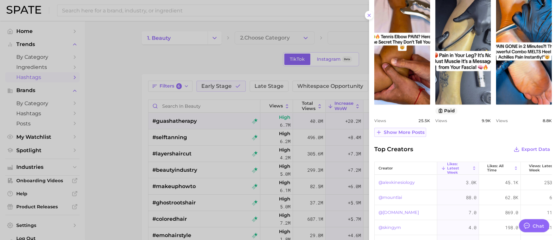
click at [416, 134] on span "Show more posts" at bounding box center [404, 133] width 41 height 6
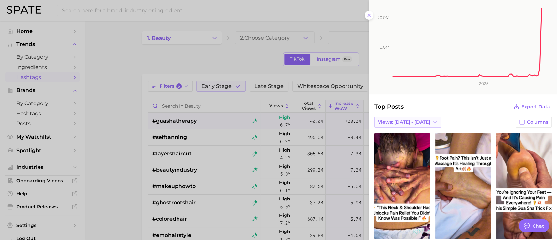
click at [418, 125] on button "Views: [DATE] - [DATE]" at bounding box center [408, 122] width 67 height 11
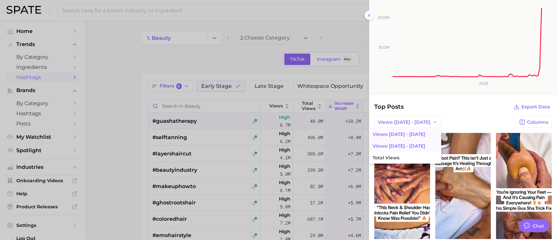
click at [405, 146] on button "Views: [DATE] - [DATE]" at bounding box center [406, 146] width 72 height 12
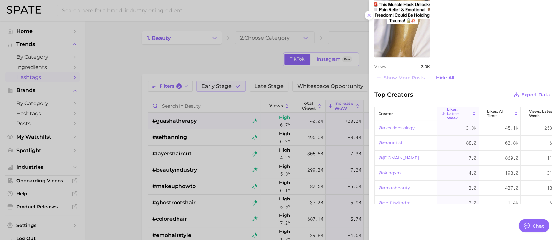
click at [235, 179] on div at bounding box center [278, 120] width 557 height 240
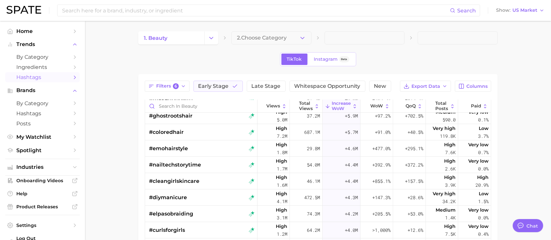
click at [204, 188] on div "#cleangirlskincare" at bounding box center [201, 181] width 105 height 16
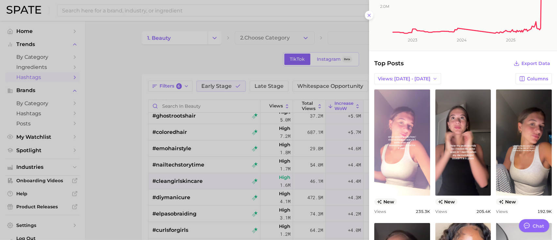
click at [410, 170] on link "view post on TikTok" at bounding box center [403, 142] width 56 height 106
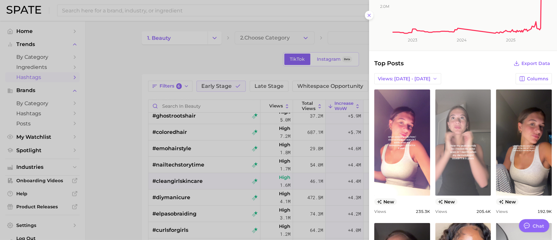
click at [464, 168] on link "view post on TikTok" at bounding box center [464, 142] width 56 height 106
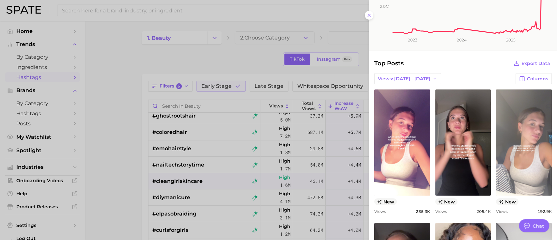
click at [464, 173] on link "view post on TikTok" at bounding box center [524, 142] width 56 height 106
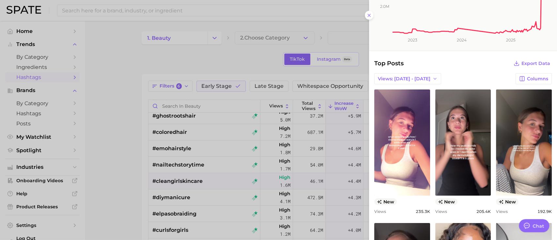
drag, startPoint x: 95, startPoint y: 69, endPoint x: 153, endPoint y: 54, distance: 60.0
click at [96, 68] on div at bounding box center [278, 120] width 557 height 240
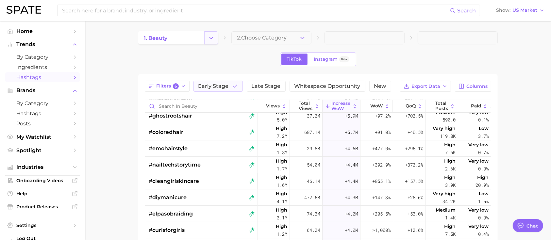
click at [207, 38] on button "Change Category" at bounding box center [211, 37] width 14 height 13
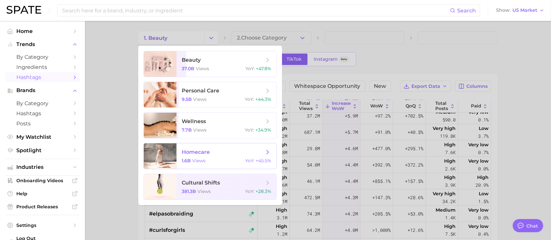
click at [200, 159] on span "views" at bounding box center [198, 161] width 13 height 6
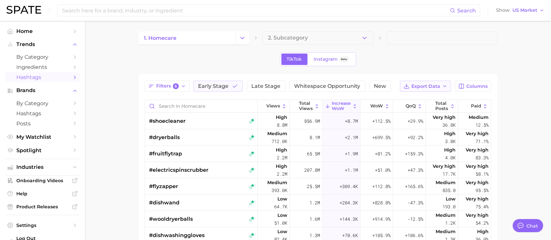
click at [426, 88] on span "Export Data" at bounding box center [425, 87] width 29 height 6
click at [424, 98] on span "Table Data CSV" at bounding box center [408, 99] width 36 height 6
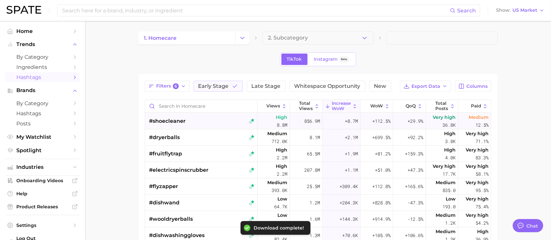
click at [177, 127] on div "#shoecleaner" at bounding box center [167, 121] width 37 height 16
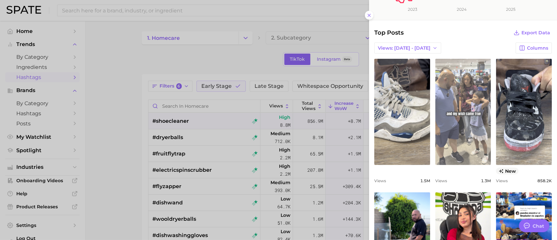
scroll to position [131, 0]
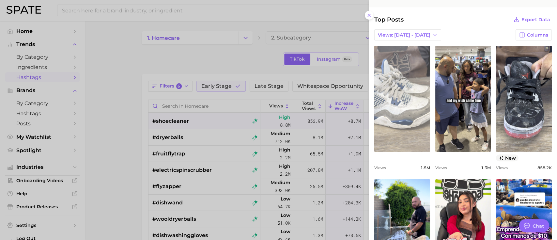
click at [402, 104] on link "view post on TikTok" at bounding box center [403, 99] width 56 height 106
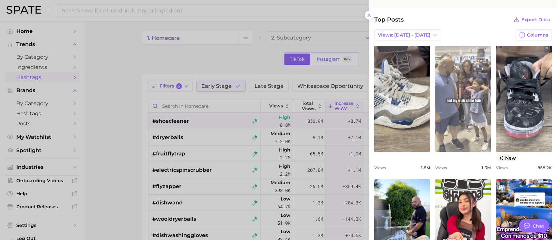
click at [464, 103] on link "view post on TikTok" at bounding box center [464, 99] width 56 height 106
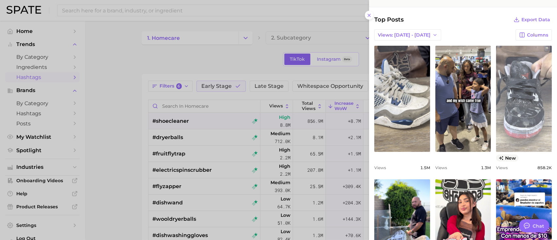
click at [464, 108] on link "view post on TikTok" at bounding box center [524, 99] width 56 height 106
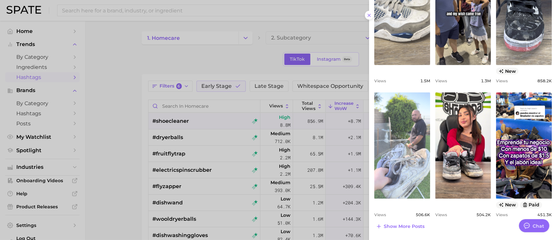
click at [388, 137] on link "view post on TikTok" at bounding box center [403, 145] width 56 height 106
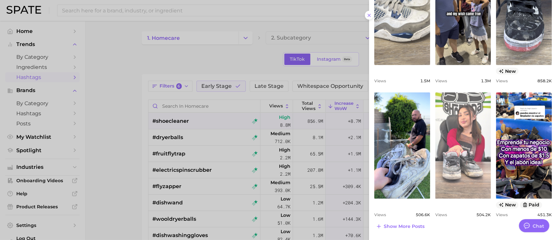
click at [448, 149] on link "view post on TikTok" at bounding box center [464, 145] width 56 height 106
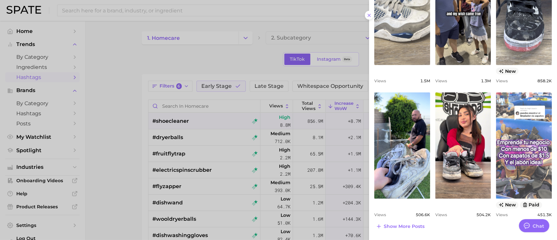
click at [464, 131] on link "view post on TikTok" at bounding box center [524, 145] width 56 height 106
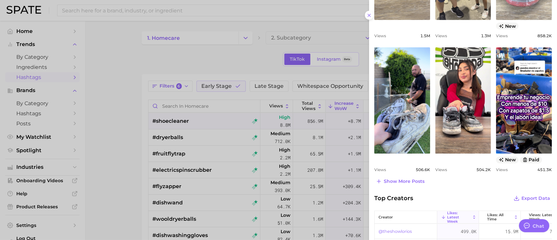
scroll to position [305, 0]
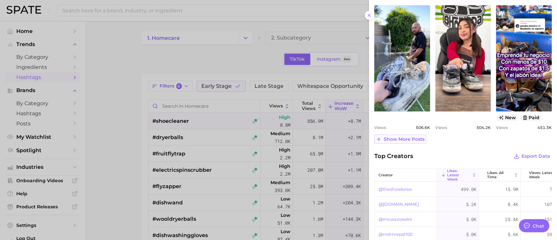
click at [423, 140] on span "Show more posts" at bounding box center [404, 140] width 41 height 6
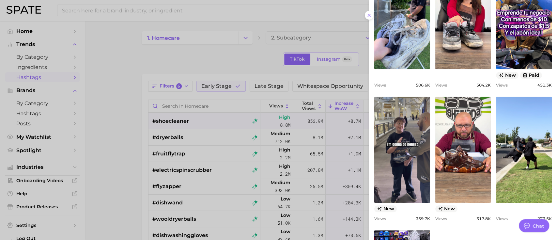
scroll to position [392, 0]
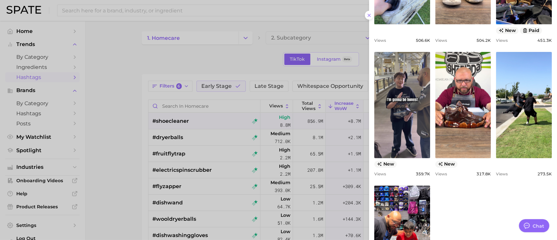
click at [423, 140] on link "view post on TikTok" at bounding box center [403, 105] width 56 height 106
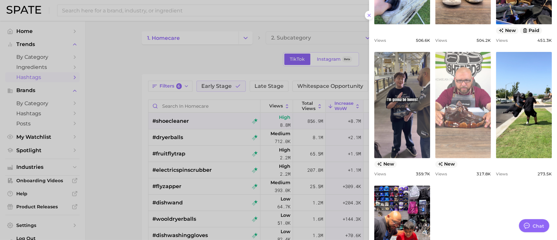
click at [455, 125] on link "view post on TikTok" at bounding box center [464, 105] width 56 height 106
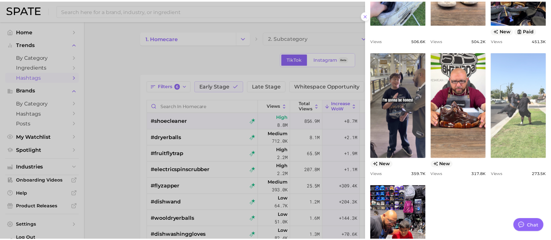
scroll to position [479, 0]
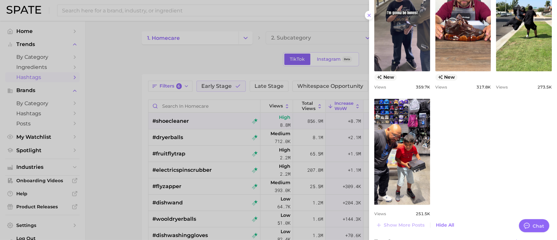
click at [340, 93] on div at bounding box center [278, 120] width 557 height 240
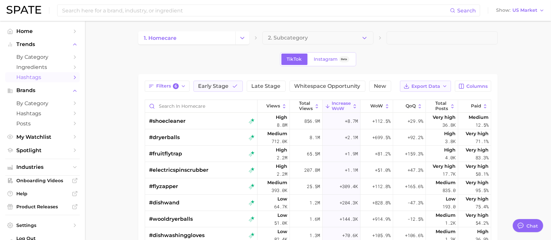
click at [438, 87] on span "Export Data" at bounding box center [425, 87] width 29 height 6
click at [437, 93] on button "Table Data CSV" at bounding box center [415, 98] width 72 height 12
click at [115, 113] on main "1. homecare 2. Subcategory TikTok Instagram Beta Filters 6 Early Stage Late Sta…" at bounding box center [318, 200] width 466 height 358
click at [43, 108] on link "by Category" at bounding box center [42, 103] width 74 height 10
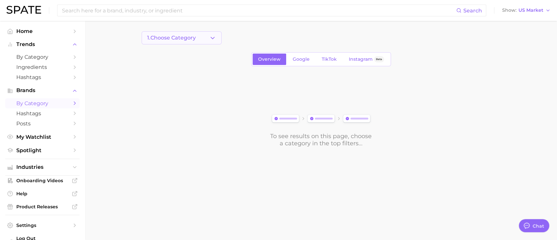
click at [190, 38] on span "1. Choose Category" at bounding box center [171, 38] width 49 height 6
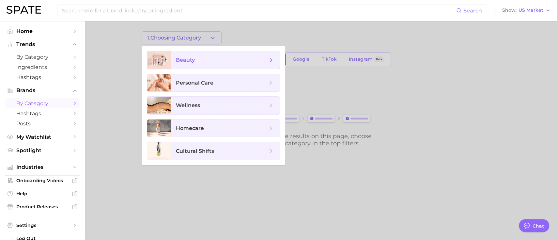
click at [183, 58] on span "beauty" at bounding box center [185, 60] width 19 height 6
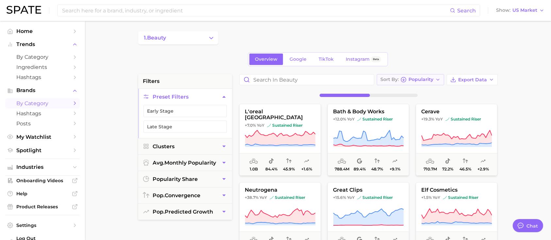
click at [419, 76] on button "Sort By Popularity" at bounding box center [410, 79] width 67 height 11
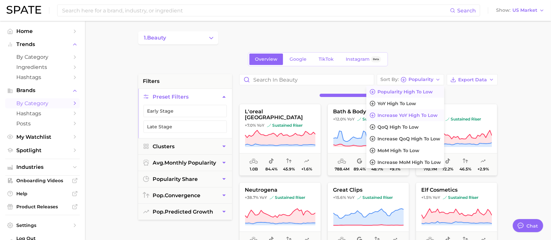
click at [405, 115] on span "Increase YoY high to low" at bounding box center [407, 116] width 60 height 6
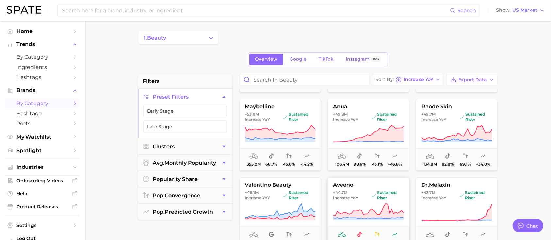
scroll to position [392, 0]
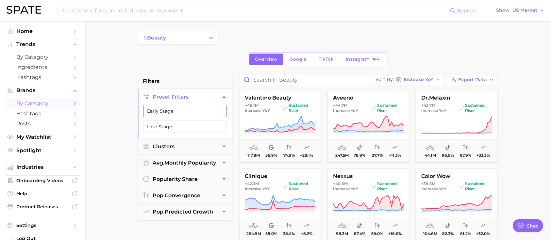
click at [157, 107] on button "Early Stage" at bounding box center [184, 111] width 83 height 12
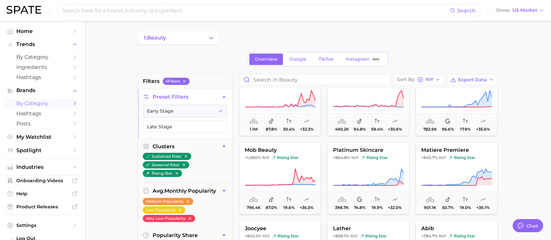
scroll to position [218, 0]
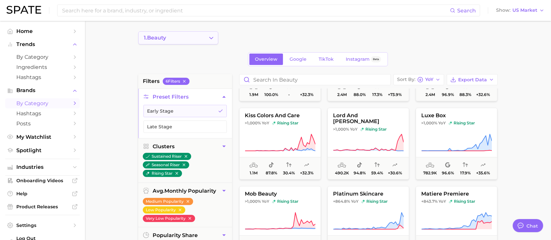
click at [196, 39] on button "1. beauty" at bounding box center [178, 37] width 80 height 13
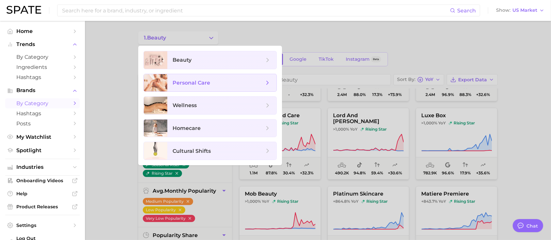
click at [197, 80] on span "personal care" at bounding box center [191, 83] width 38 height 6
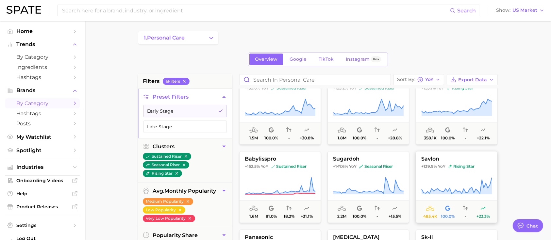
scroll to position [523, 0]
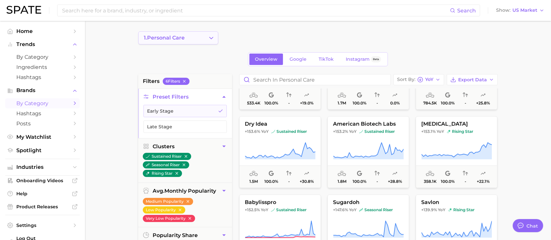
click at [203, 33] on button "1. personal care" at bounding box center [178, 37] width 80 height 13
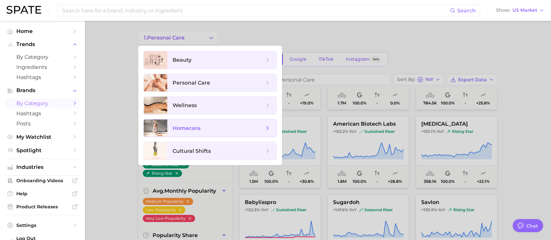
click at [202, 133] on span "homecare" at bounding box center [221, 129] width 109 height 18
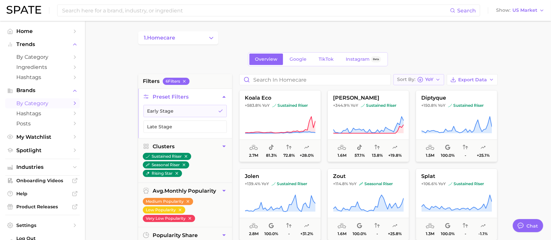
click at [436, 77] on icon "button" at bounding box center [437, 79] width 5 height 5
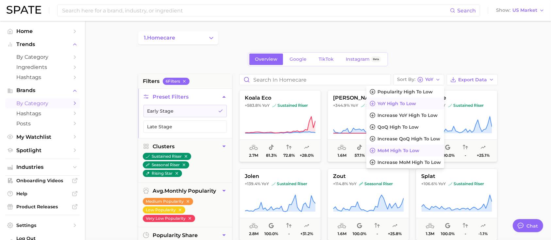
click at [412, 153] on span "MoM high to low" at bounding box center [398, 151] width 42 height 6
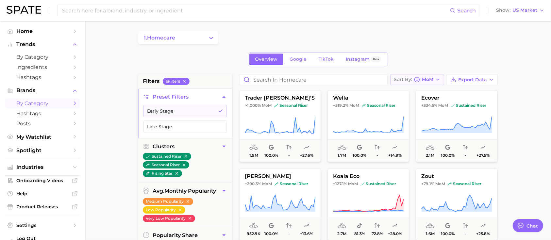
click at [441, 80] on button "Sort By MoM" at bounding box center [417, 79] width 54 height 11
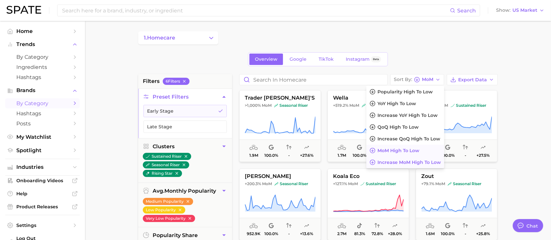
click at [424, 158] on button "Increase MoM high to low" at bounding box center [405, 162] width 78 height 12
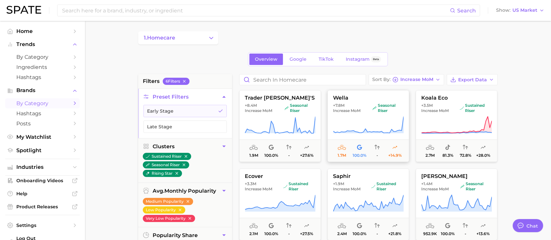
click at [382, 121] on icon at bounding box center [368, 125] width 71 height 18
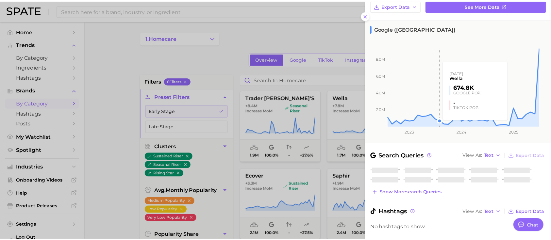
scroll to position [54, 0]
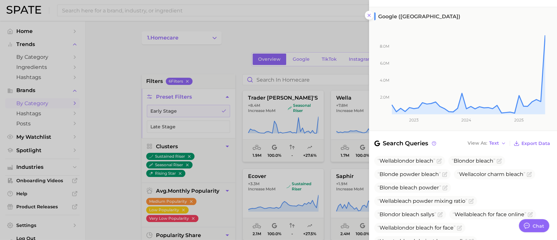
click at [334, 176] on div at bounding box center [278, 120] width 557 height 240
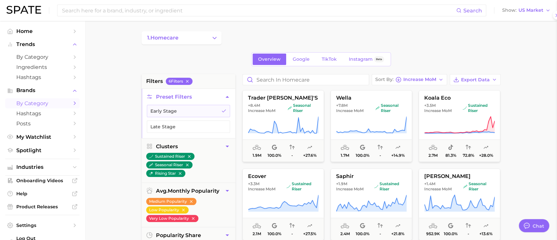
scroll to position [0, 0]
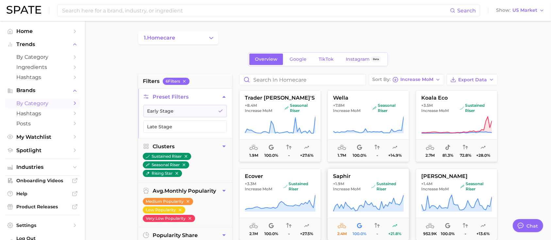
click at [358, 197] on icon at bounding box center [368, 203] width 71 height 18
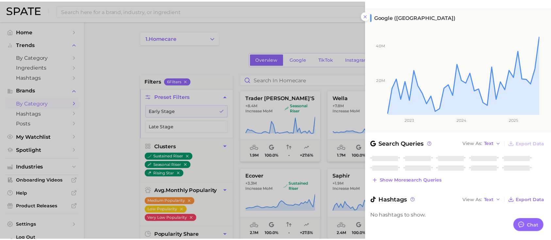
scroll to position [54, 0]
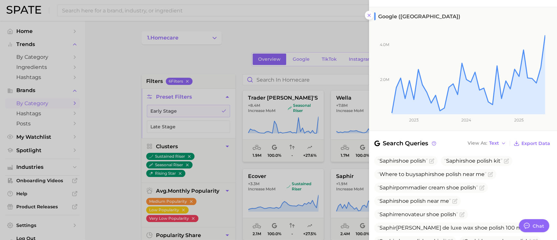
click at [292, 157] on div at bounding box center [278, 120] width 557 height 240
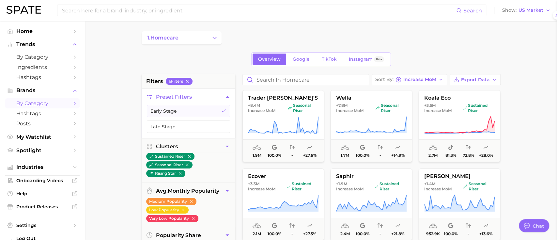
scroll to position [0, 0]
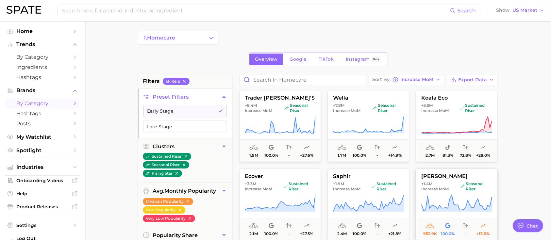
click at [440, 187] on span "Increase MoM" at bounding box center [434, 188] width 27 height 5
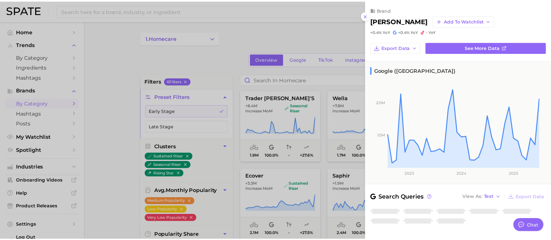
scroll to position [45, 0]
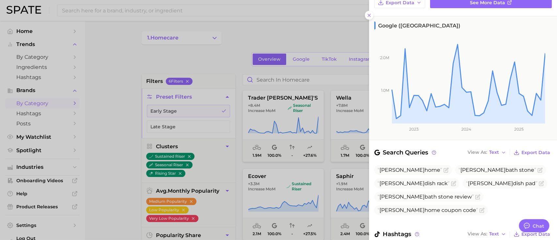
click at [337, 97] on div at bounding box center [278, 120] width 557 height 240
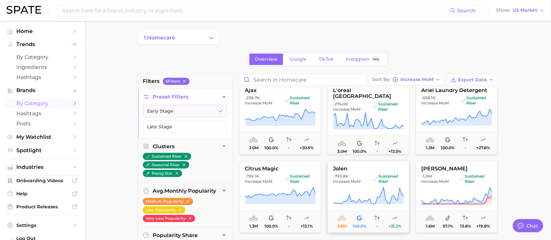
scroll to position [402, 0]
